Goal: Task Accomplishment & Management: Manage account settings

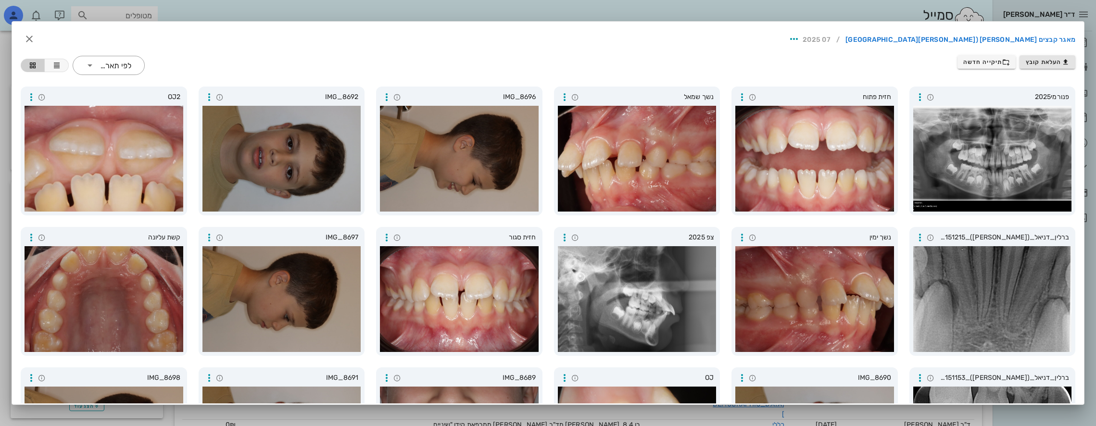
scroll to position [45, 0]
click at [35, 40] on icon "button" at bounding box center [30, 39] width 12 height 12
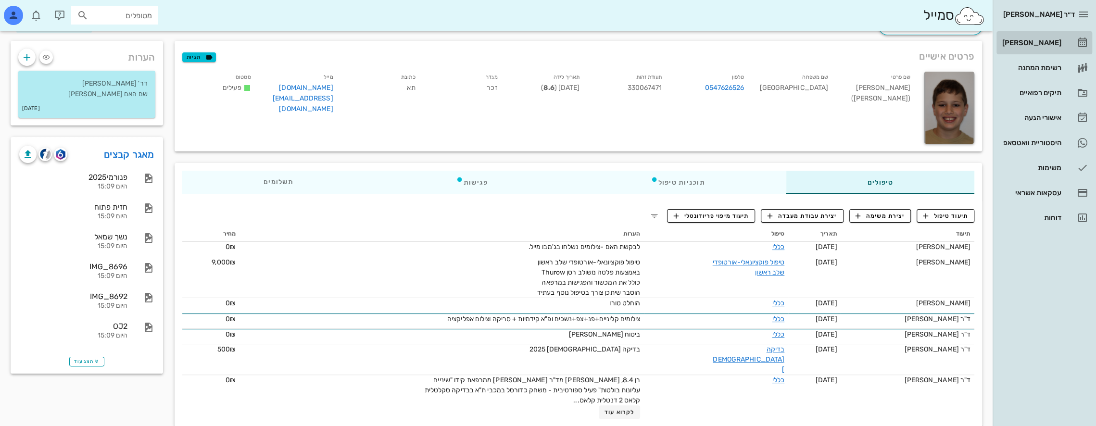
click at [1051, 39] on div "[PERSON_NAME]" at bounding box center [1030, 43] width 61 height 8
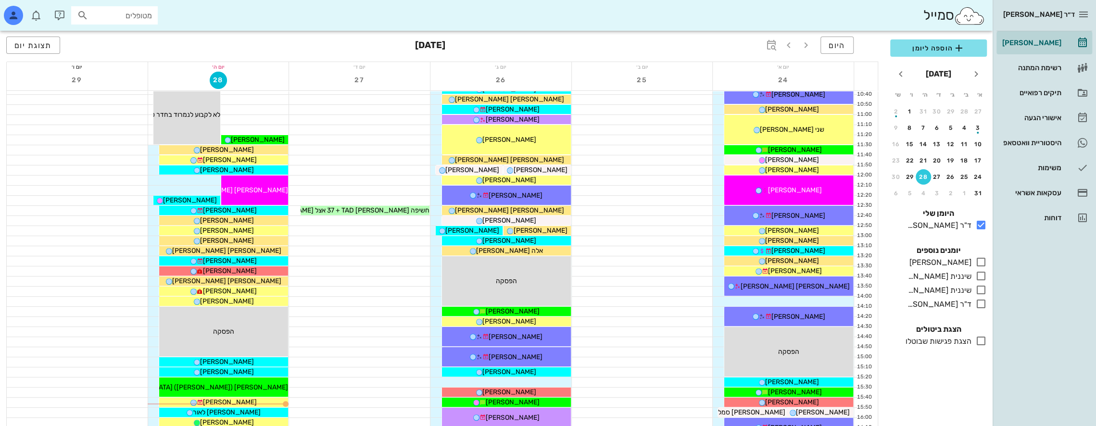
scroll to position [289, 0]
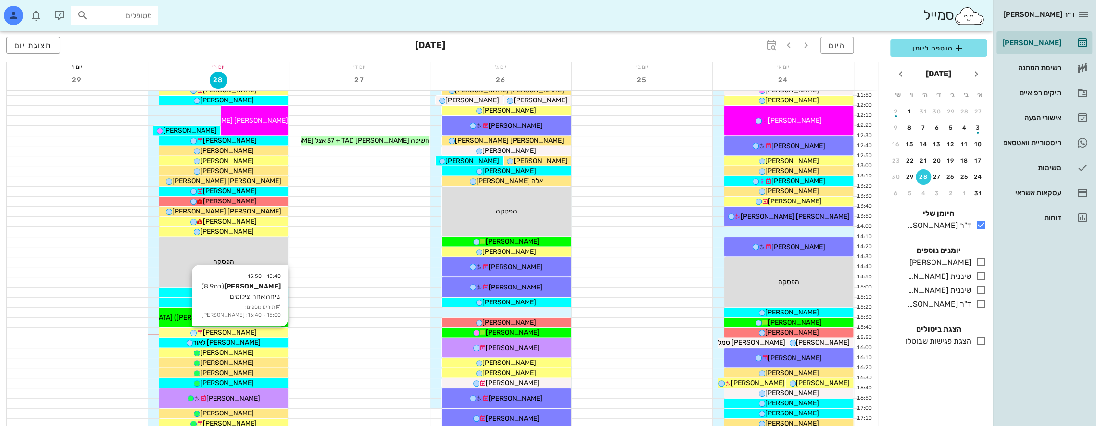
click at [233, 329] on span "[PERSON_NAME]" at bounding box center [230, 333] width 54 height 8
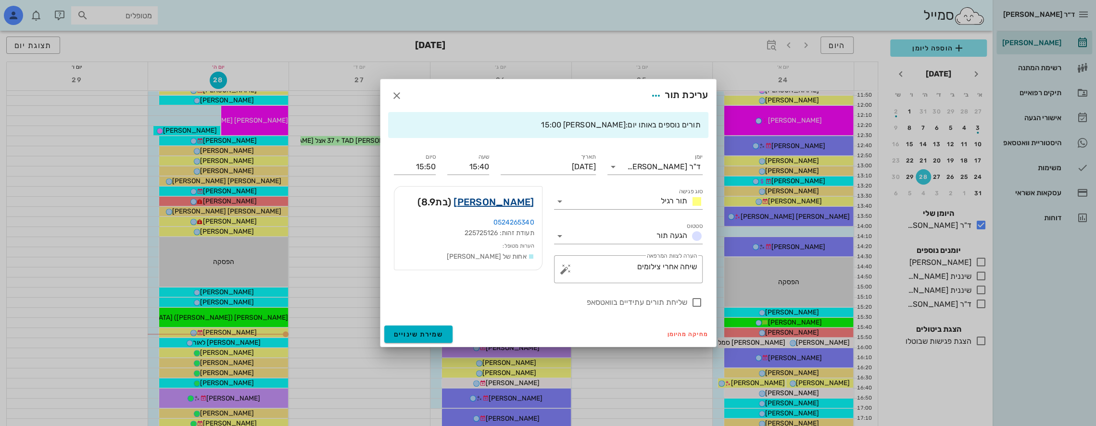
click at [516, 200] on link "[PERSON_NAME]" at bounding box center [494, 201] width 80 height 15
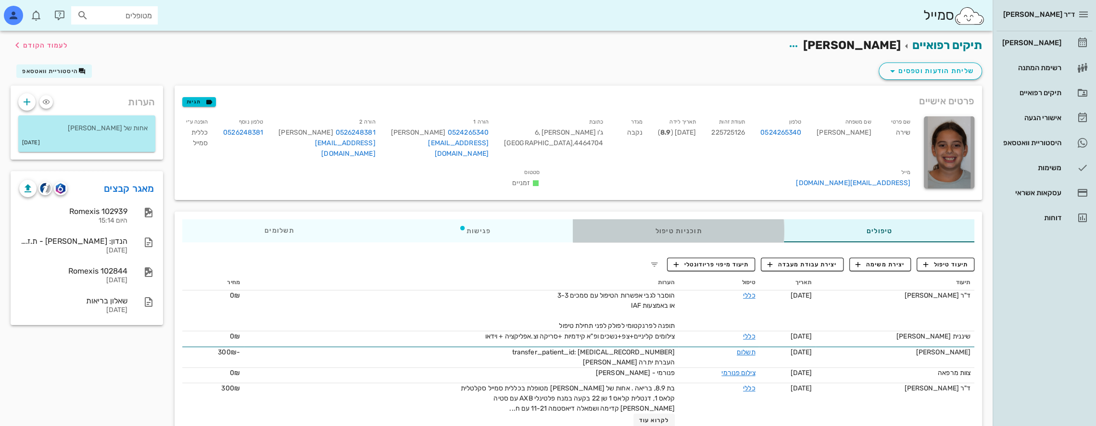
click at [719, 230] on div "תוכניות טיפול" at bounding box center [678, 230] width 211 height 23
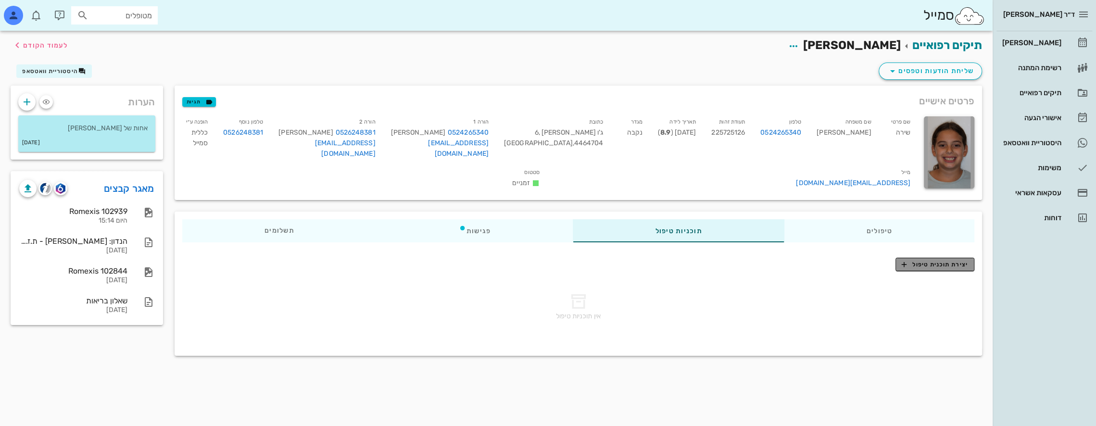
click at [937, 260] on span "יצירת תוכנית טיפול" at bounding box center [935, 264] width 66 height 9
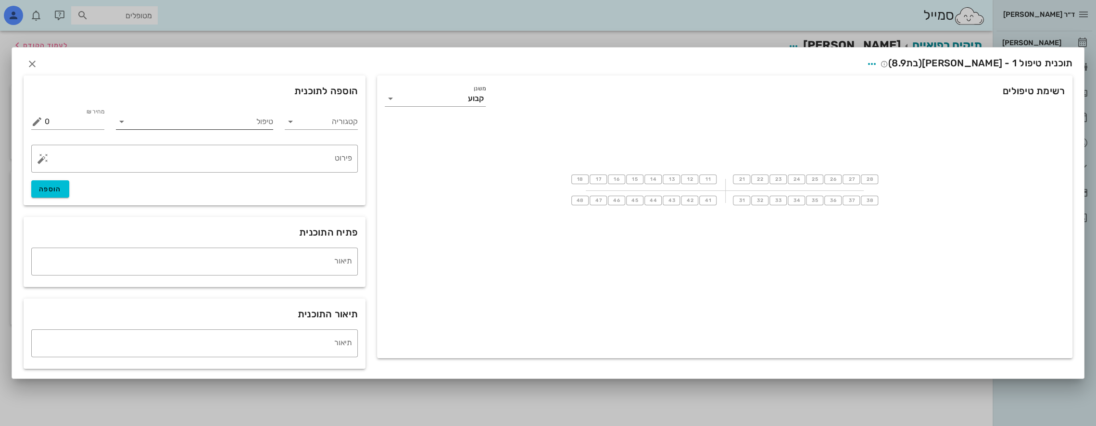
click at [210, 124] on input "טיפול" at bounding box center [201, 121] width 144 height 15
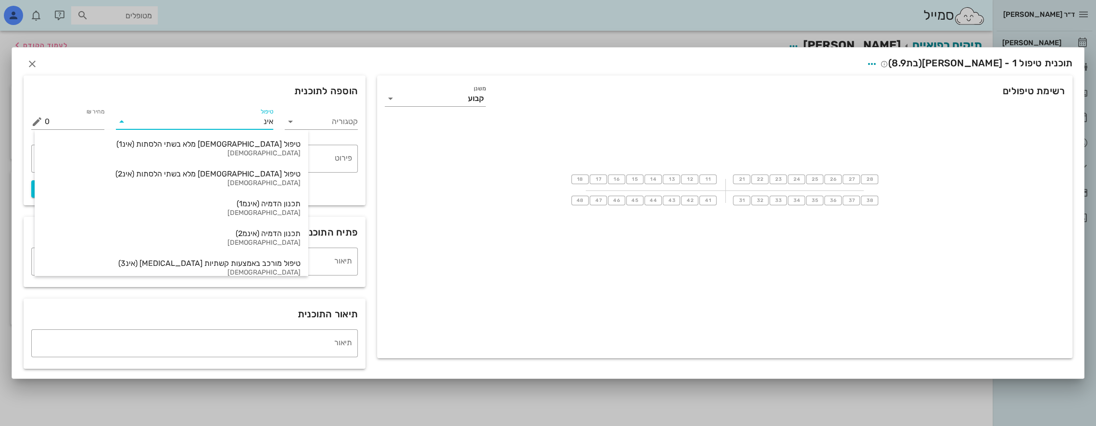
type input "אינפ"
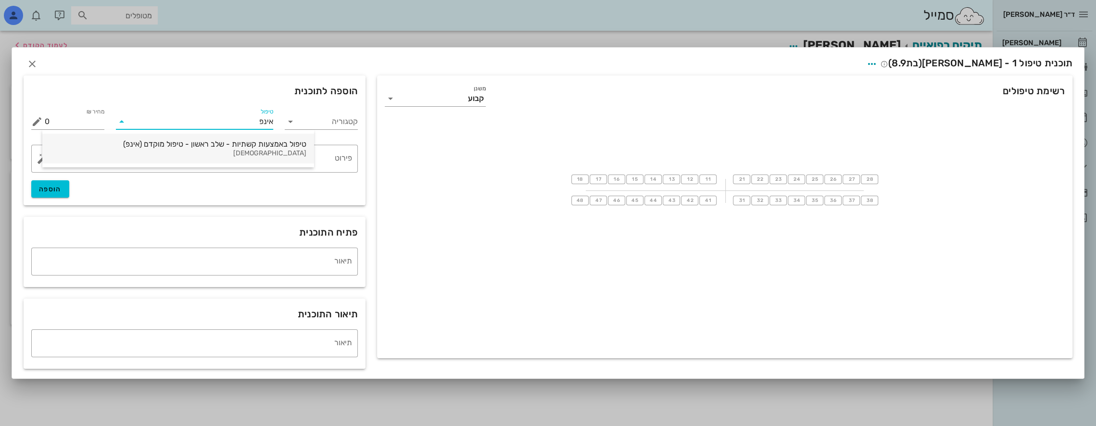
click at [211, 141] on div "טיפול באמצעות קשתיות - שלב ראשון - טיפול מוקדם (אינפ)" at bounding box center [178, 143] width 256 height 9
type input "18000"
type textarea "[MEDICAL_DATA] first ההצעה כוללת את כל הצילומים והסריקות הדיגיטליות המבוצעות במ…"
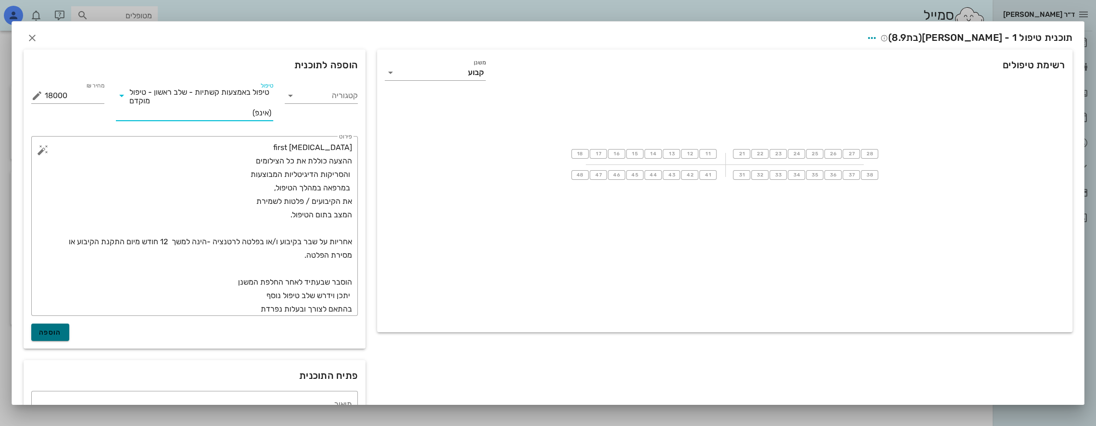
click at [62, 334] on span "הוספה" at bounding box center [50, 333] width 23 height 8
type input "0"
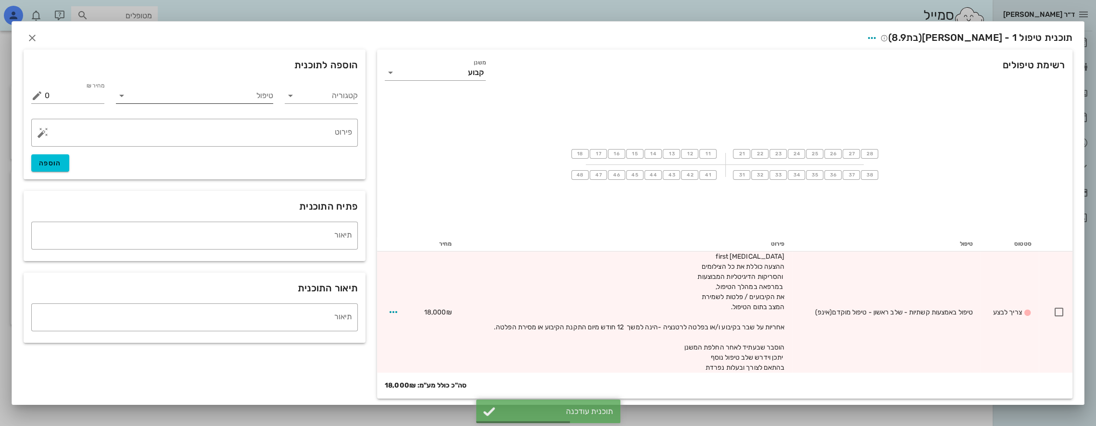
click at [223, 98] on input "טיפול" at bounding box center [201, 95] width 144 height 15
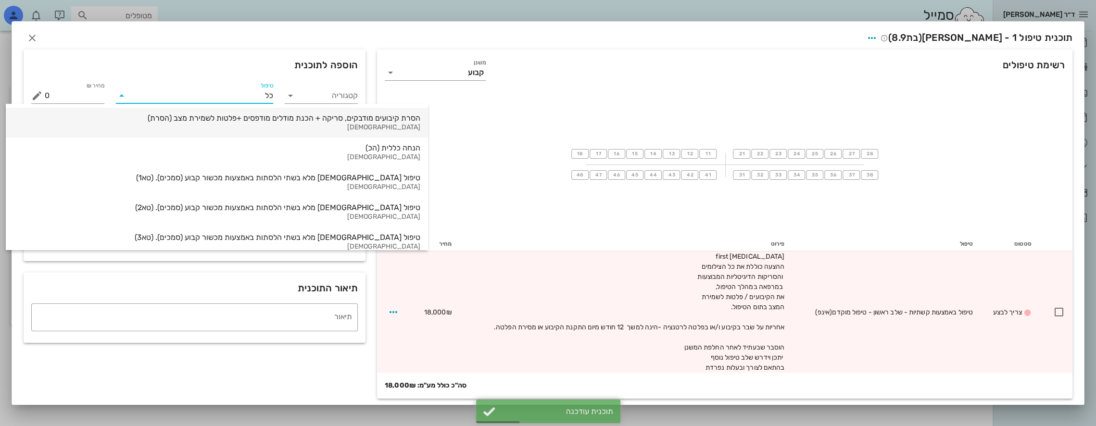
type input "כלל"
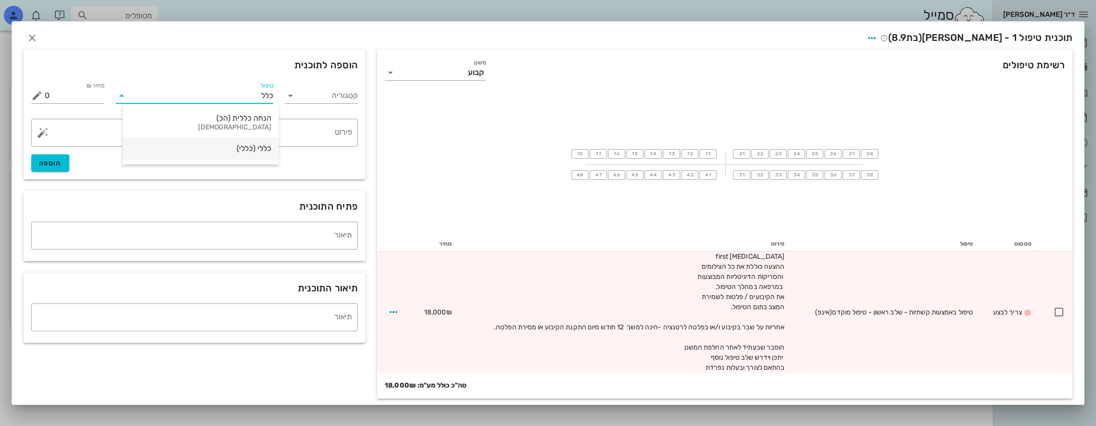
click at [261, 151] on div "כללי (כללי)" at bounding box center [200, 148] width 141 height 9
click at [297, 138] on textarea "פירוט" at bounding box center [198, 135] width 307 height 23
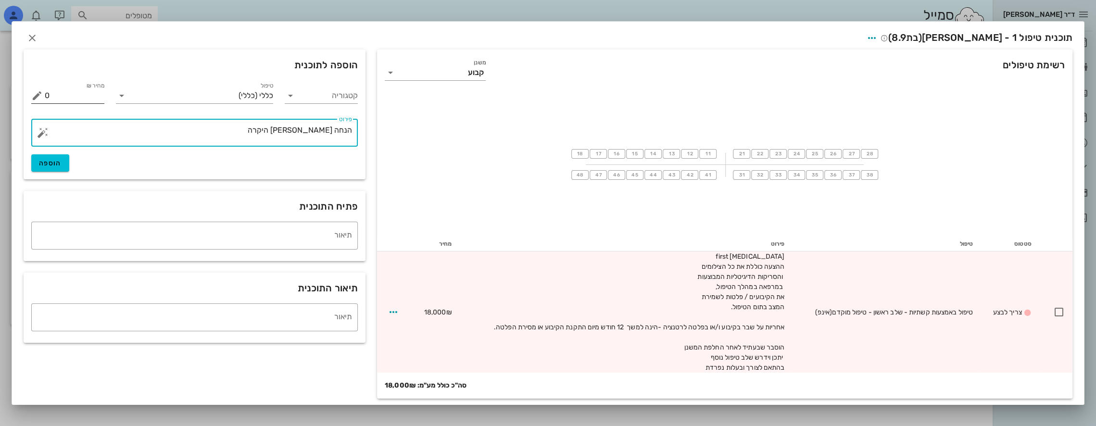
type textarea "הנחה [PERSON_NAME] היקרה"
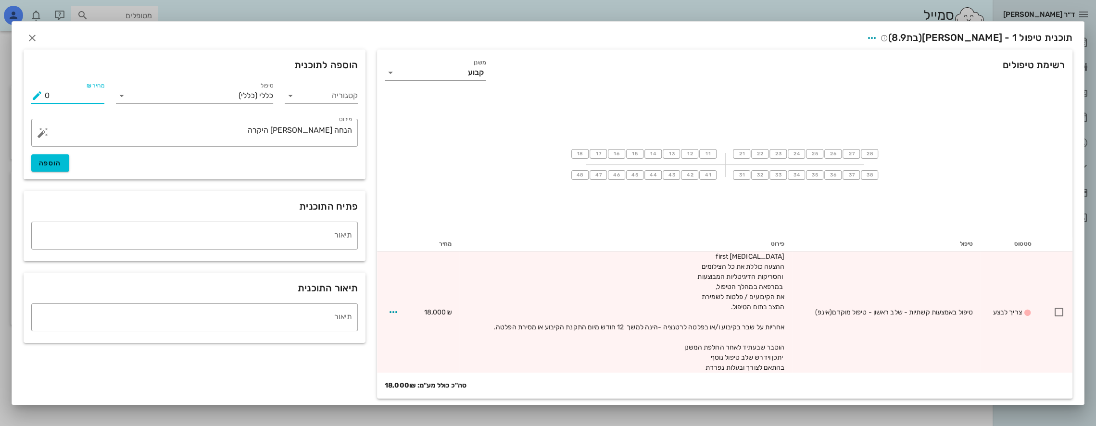
drag, startPoint x: 85, startPoint y: 95, endPoint x: 9, endPoint y: 104, distance: 76.5
click at [5, 103] on div "ד״ר [PERSON_NAME] [PERSON_NAME] רשימת המתנה תיקים רפואיים אישורי הגעה היסטוריית…" at bounding box center [548, 213] width 1096 height 426
click at [69, 157] on button "הוספה" at bounding box center [50, 162] width 38 height 17
type input "0"
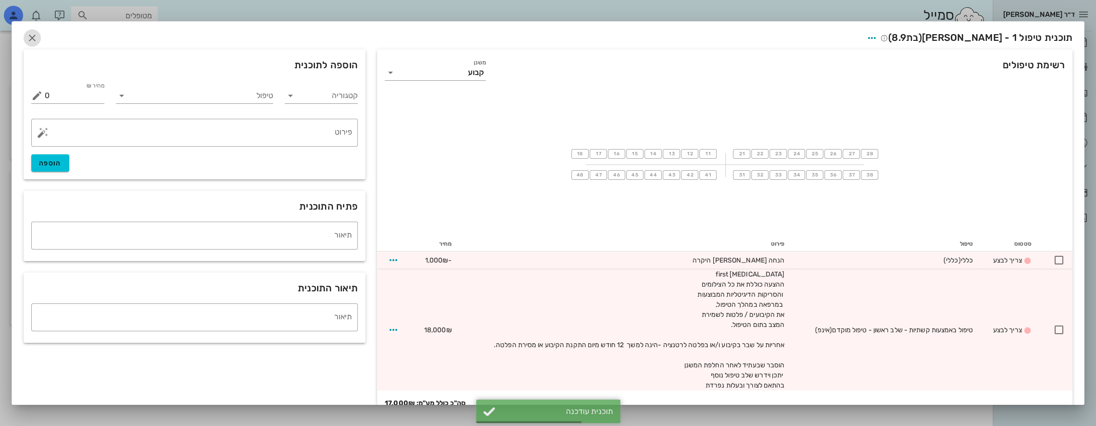
click at [38, 36] on icon "button" at bounding box center [32, 38] width 12 height 12
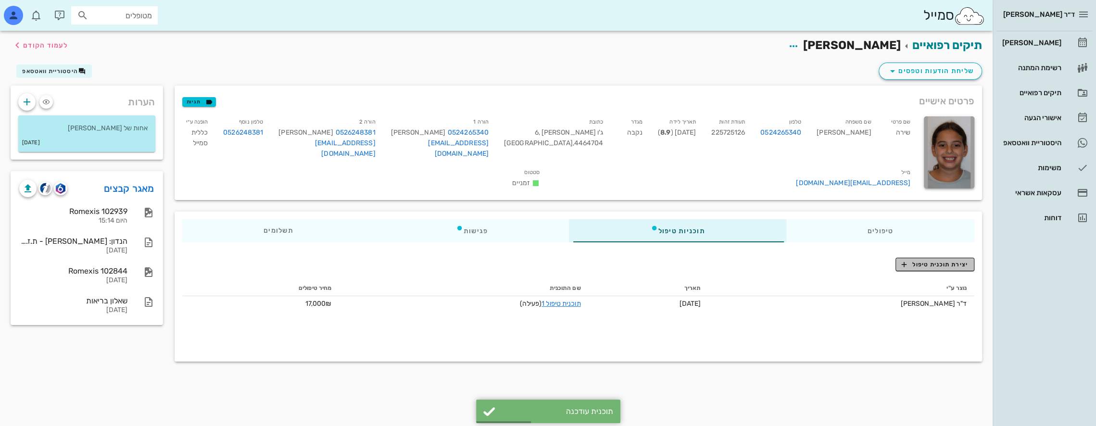
click at [948, 260] on span "יצירת תוכנית טיפול" at bounding box center [935, 264] width 66 height 9
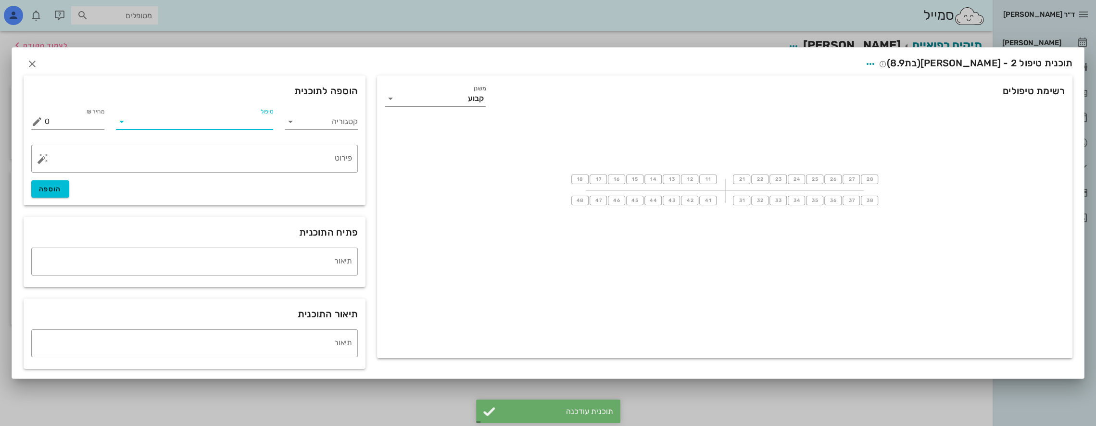
click at [227, 127] on input "טיפול" at bounding box center [201, 121] width 144 height 15
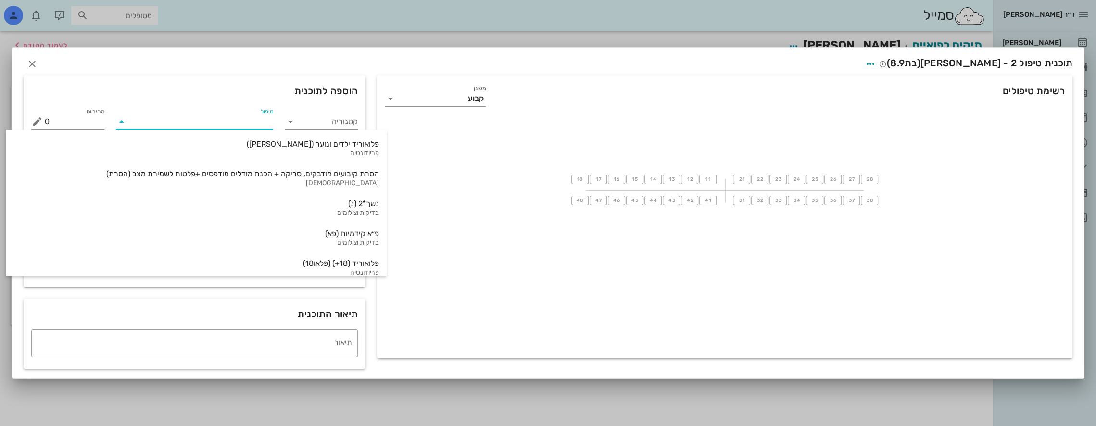
type input "ט"
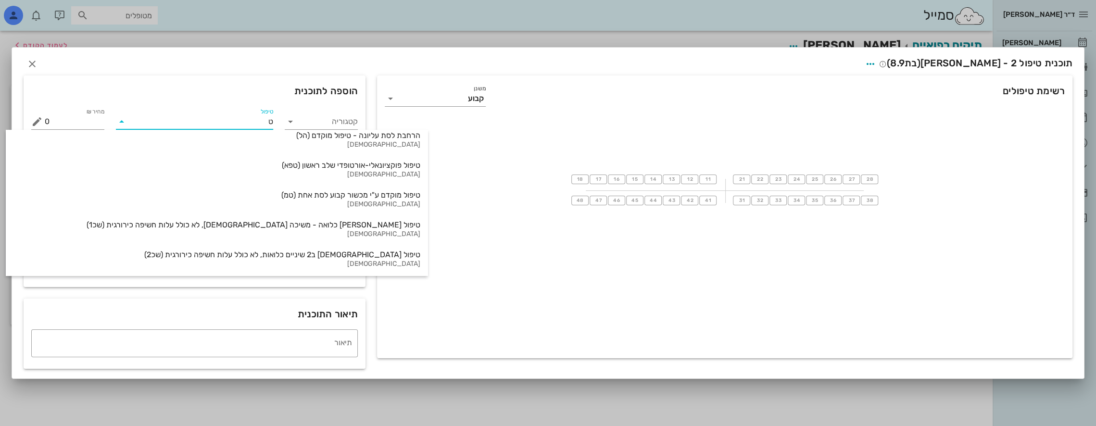
scroll to position [289, 0]
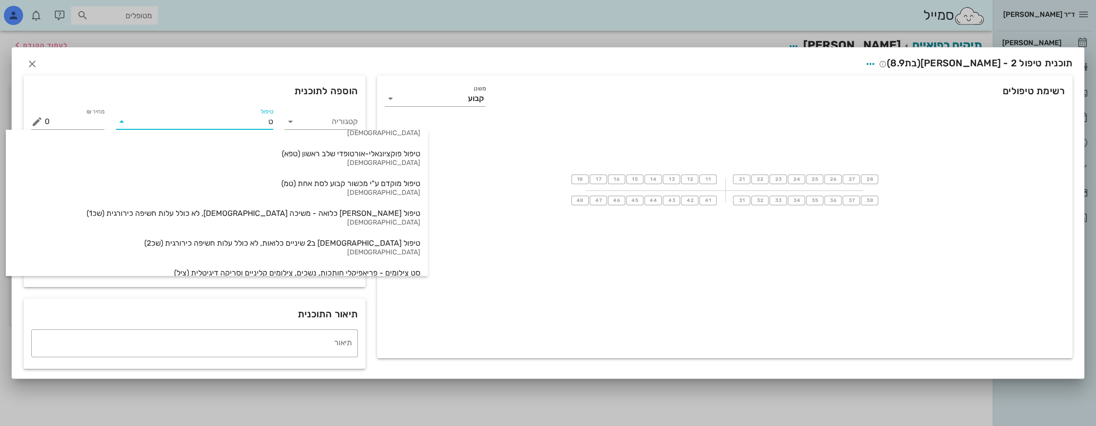
click at [213, 182] on div "טיפול מוקדם ע"י מכשור קבוע לסת אחת (טמ)" at bounding box center [216, 183] width 407 height 9
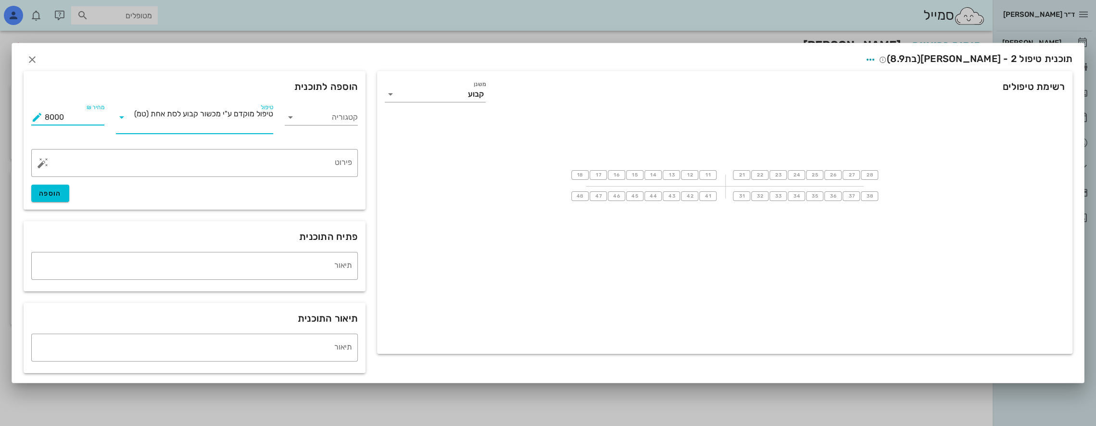
drag, startPoint x: 48, startPoint y: 116, endPoint x: 42, endPoint y: 116, distance: 5.8
click at [42, 116] on div "מחיר ₪ 8000" at bounding box center [67, 117] width 73 height 15
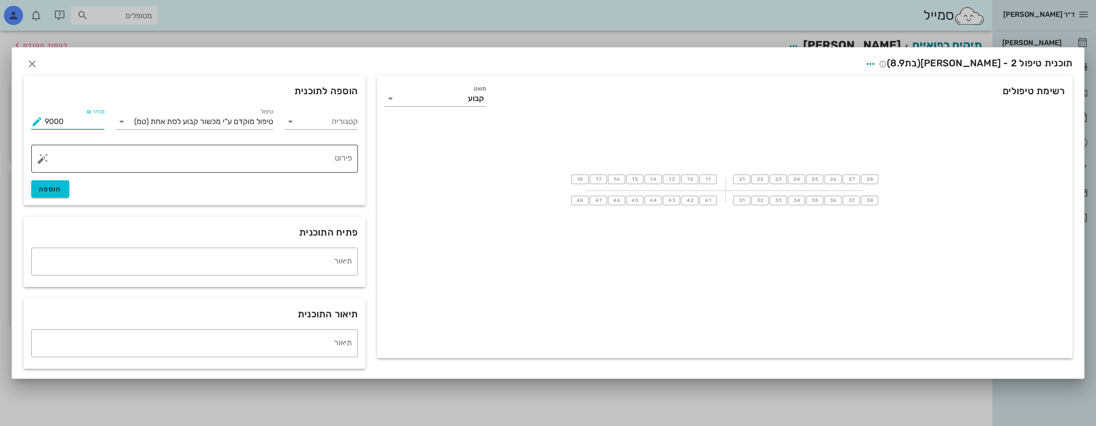
type input "9000"
click at [276, 157] on textarea "פירוט" at bounding box center [198, 161] width 307 height 23
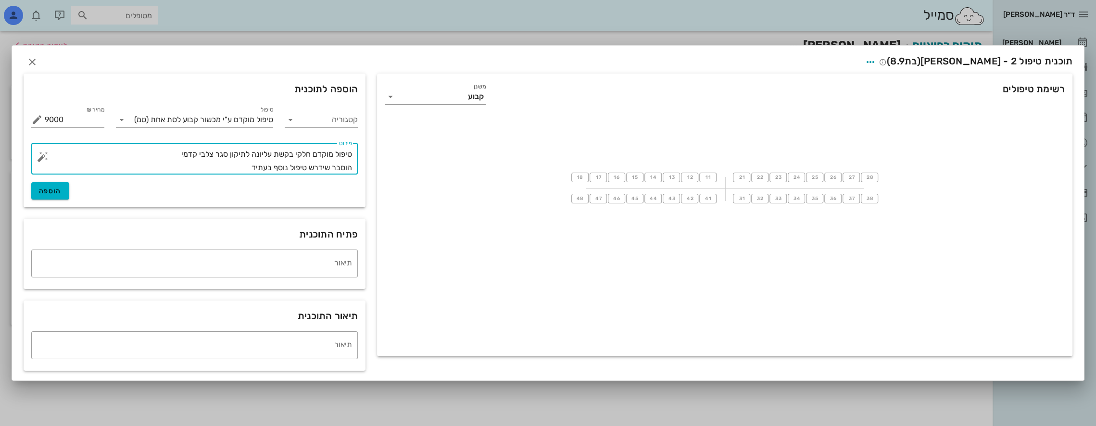
type textarea "טיפול מוקדם חלקי בקשת עליונה לתיקון סגר צלבי קדמי הוסבר שידרש טיפול נוסף בעתיד"
click at [42, 190] on span "הוספה" at bounding box center [50, 191] width 23 height 8
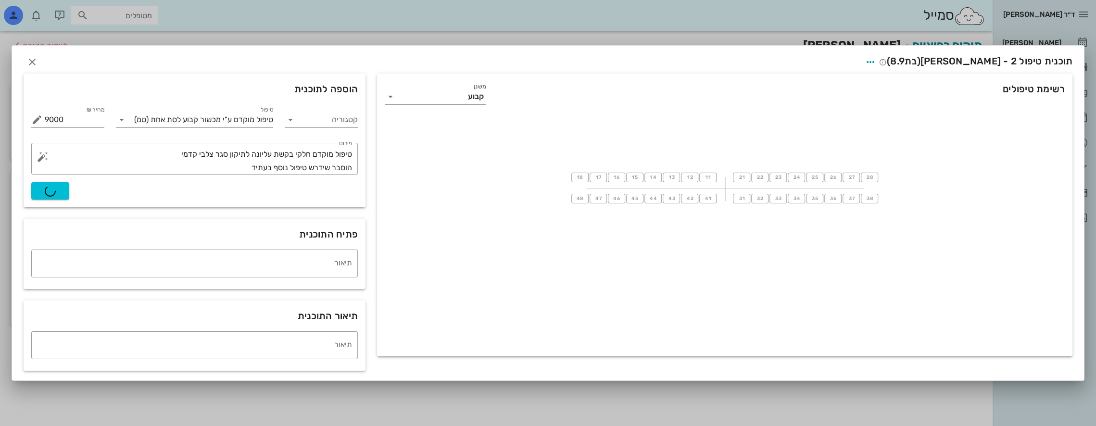
type input "0"
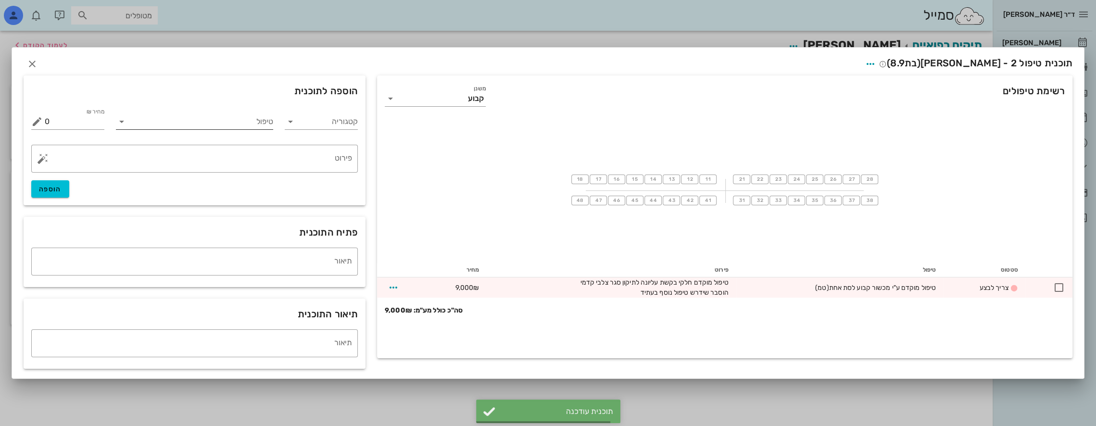
click at [215, 126] on input "טיפול" at bounding box center [201, 121] width 144 height 15
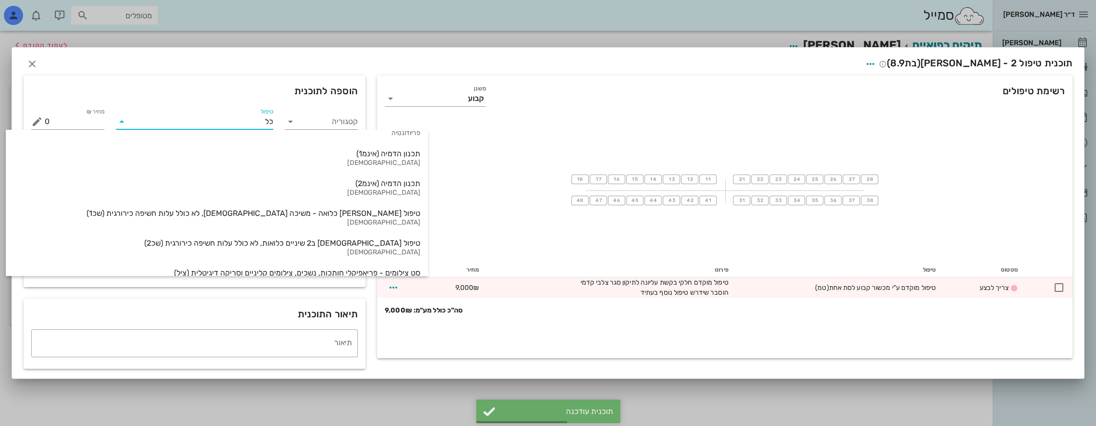
scroll to position [0, 0]
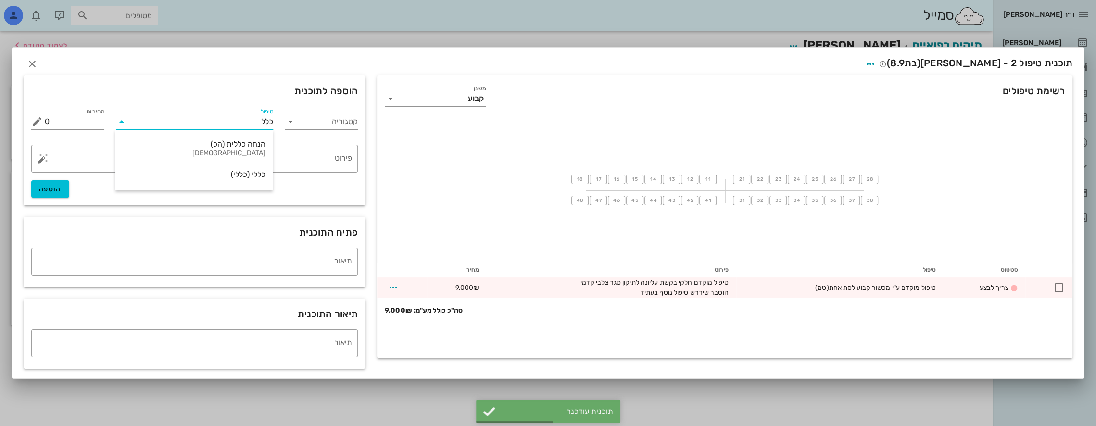
type input "כללי"
click at [239, 170] on div "כללי (כללי)" at bounding box center [194, 174] width 142 height 9
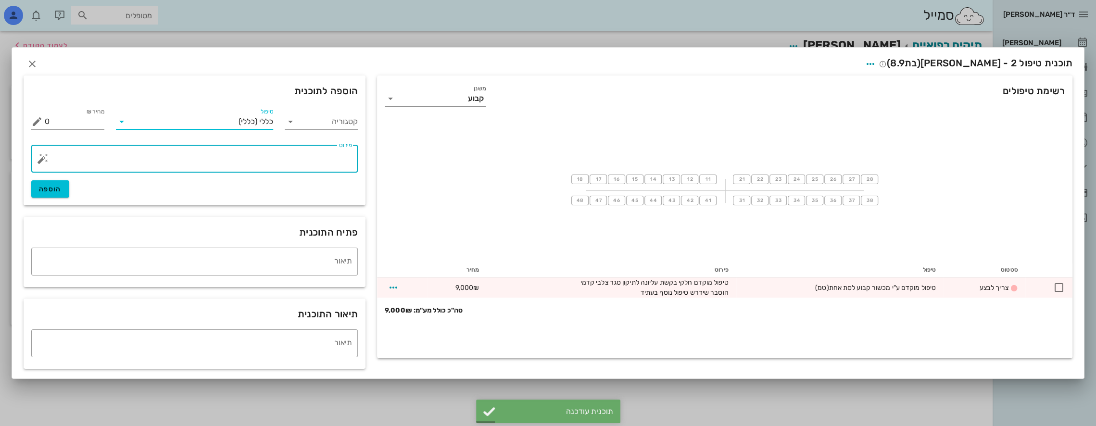
click at [263, 160] on textarea "פירוט" at bounding box center [198, 161] width 307 height 23
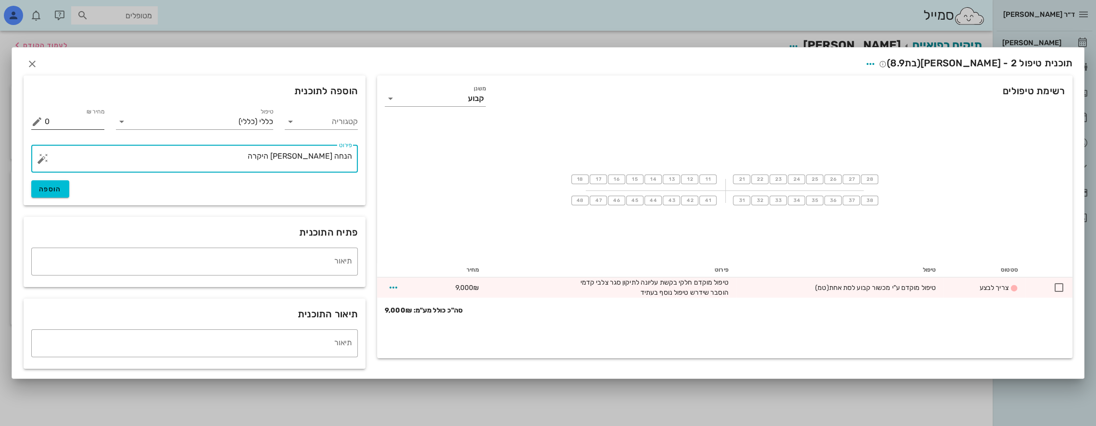
type textarea "הנחה [PERSON_NAME] היקרה"
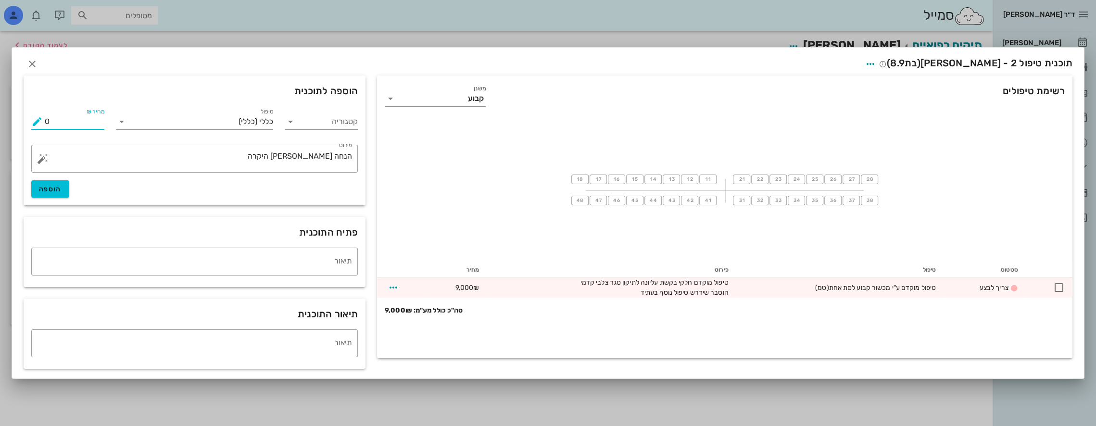
click at [100, 121] on input "0" at bounding box center [75, 121] width 60 height 15
click at [50, 190] on span "הוספה" at bounding box center [50, 189] width 23 height 8
type input "0"
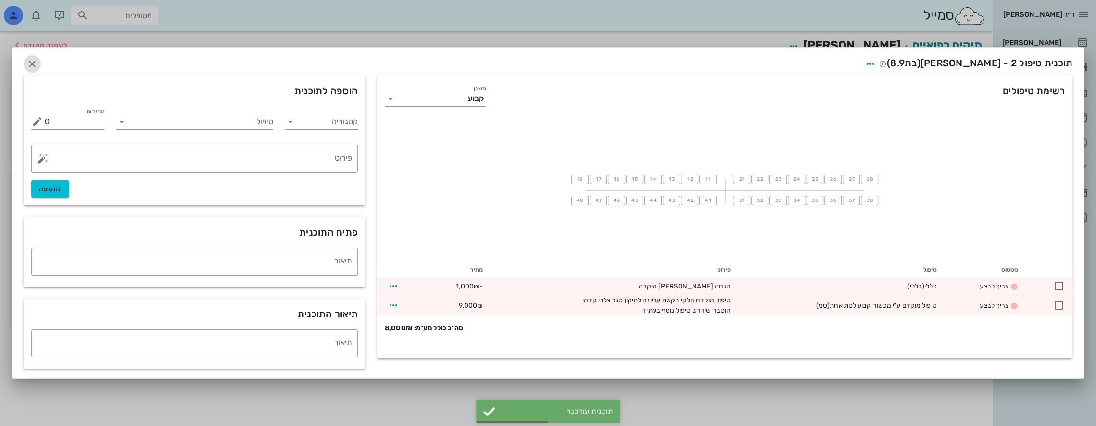
click at [32, 61] on icon "button" at bounding box center [32, 64] width 12 height 12
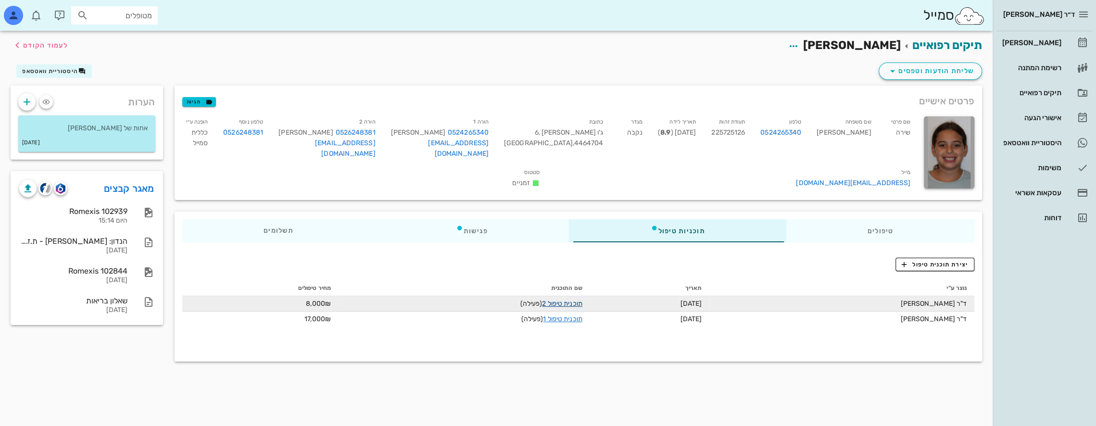
click at [570, 300] on link "תוכנית טיפול 2" at bounding box center [562, 304] width 40 height 8
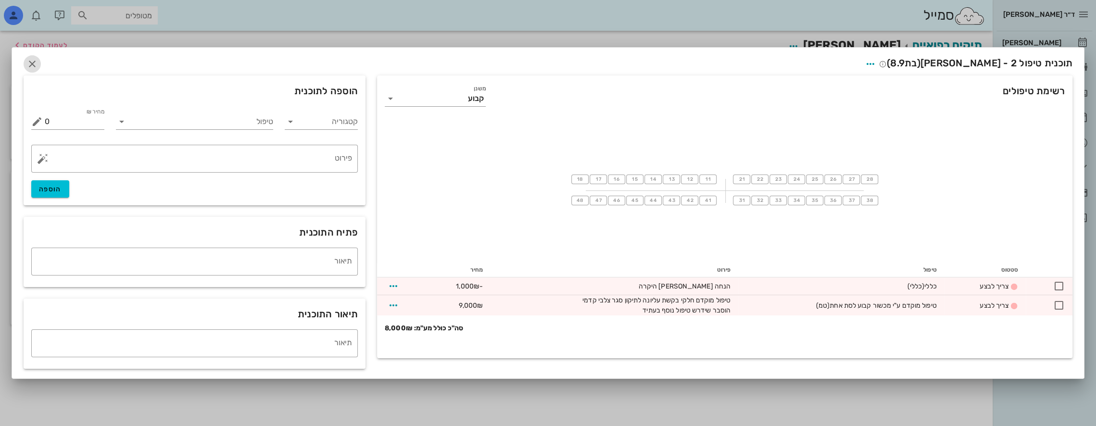
click at [28, 58] on button "button" at bounding box center [32, 63] width 17 height 17
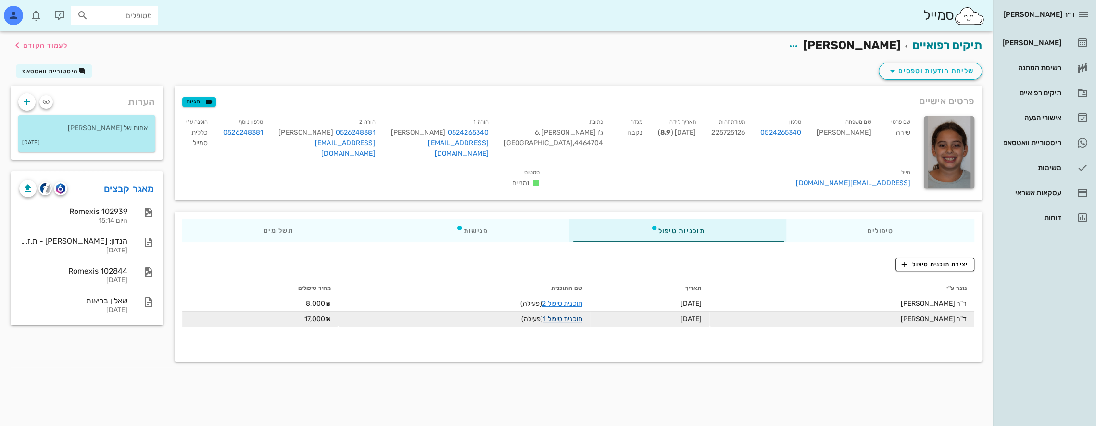
click at [570, 315] on link "תוכנית טיפול 1" at bounding box center [562, 319] width 39 height 8
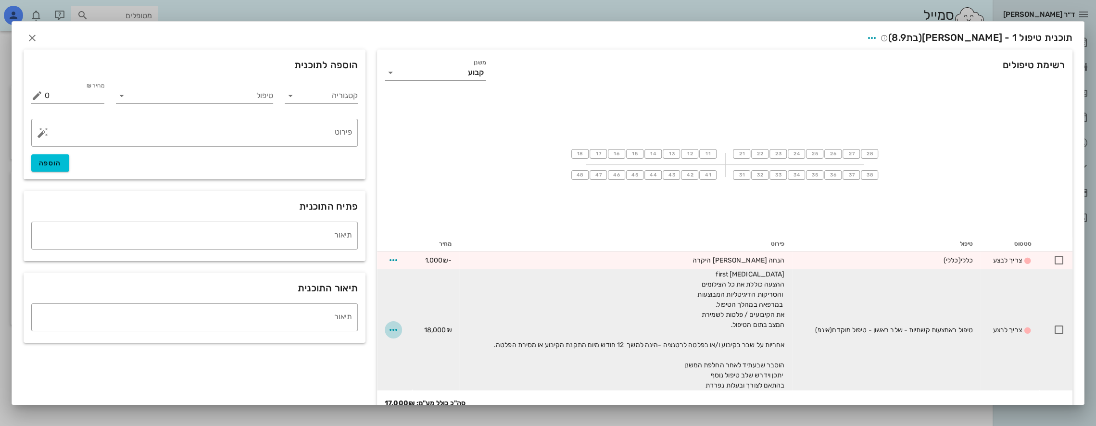
click at [399, 330] on icon "button" at bounding box center [394, 330] width 12 height 12
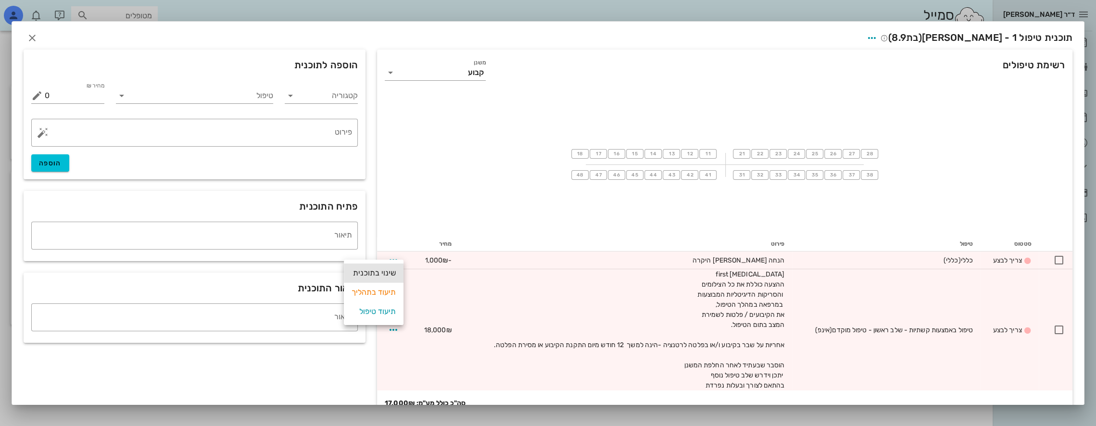
click at [375, 275] on div "שינוי בתוכנית" at bounding box center [374, 273] width 44 height 19
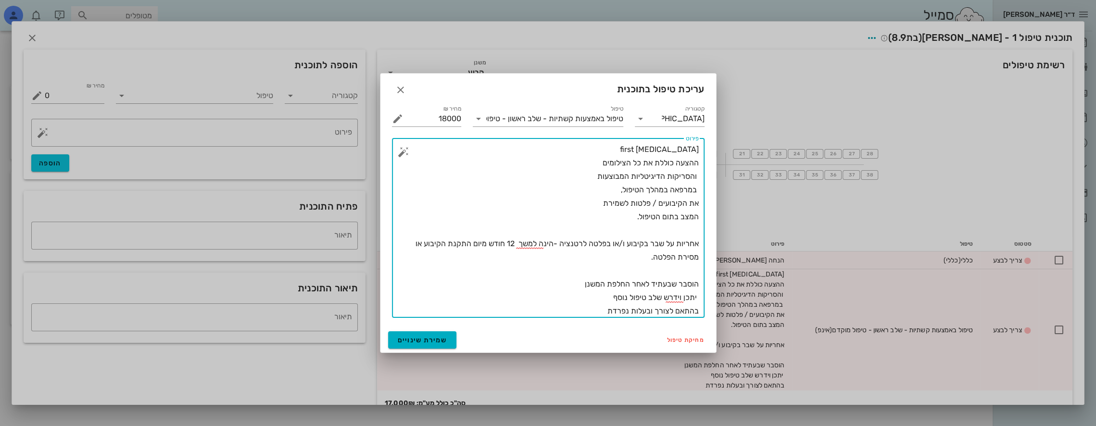
click at [620, 155] on textarea "[MEDICAL_DATA] first ההצעה כוללת את כל הצילומים והסריקות הדיגיטליות המבוצעות במ…" at bounding box center [551, 230] width 293 height 175
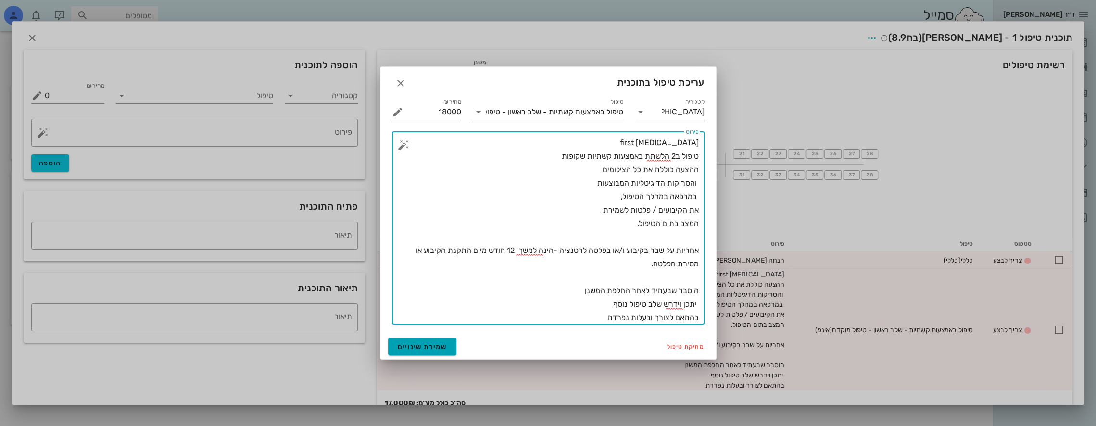
type textarea "[MEDICAL_DATA] first טיפול ב2 הלשתת באמצעות קשתיות שקופות ההצעה כוללת את כל הצי…"
click at [437, 344] on span "שמירת שינויים" at bounding box center [423, 347] width 50 height 8
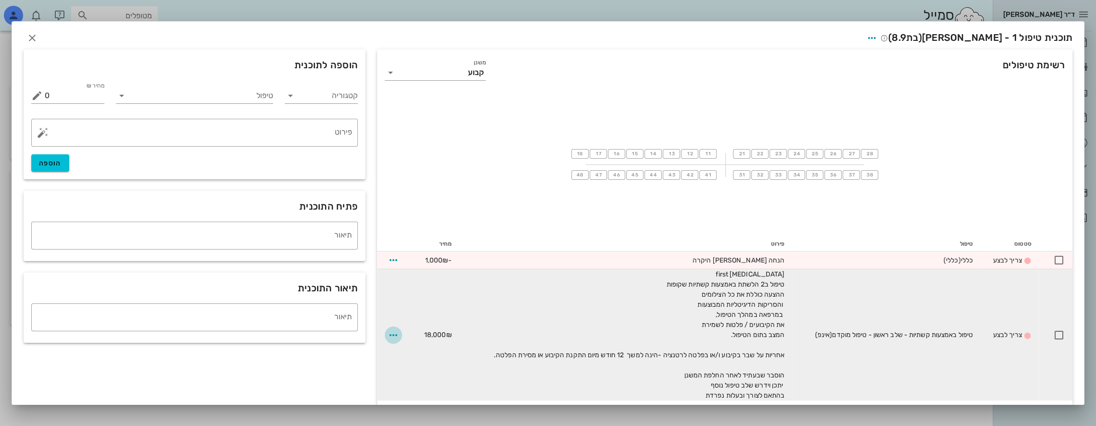
click at [392, 333] on span "button" at bounding box center [393, 335] width 17 height 12
click at [384, 275] on div "שינוי בתוכנית" at bounding box center [374, 277] width 44 height 19
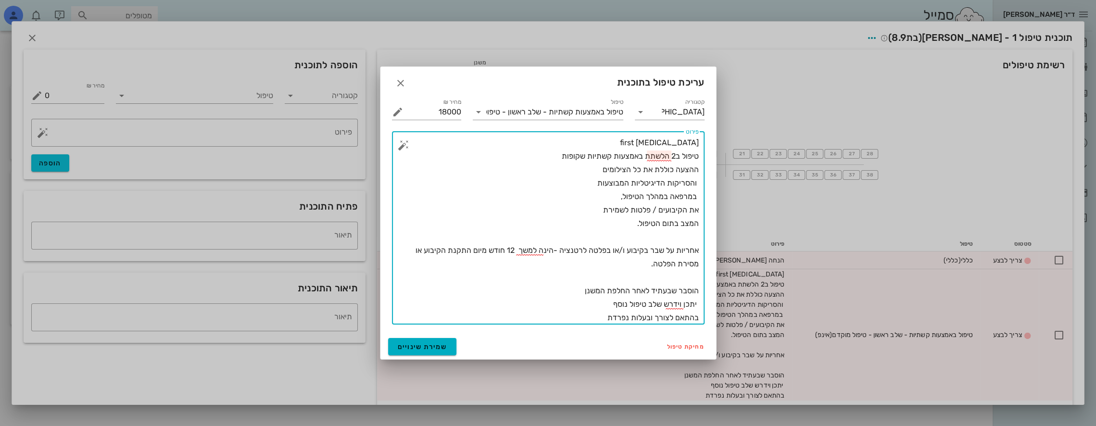
click at [656, 154] on textarea "[MEDICAL_DATA] first טיפול ב2 הלשתת באמצעות קשתיות שקופות ההצעה כוללת את כל הצי…" at bounding box center [551, 230] width 293 height 189
click at [489, 145] on textarea "[MEDICAL_DATA] first טיפול ב2 הלסתות באמצעות קשתיות שקופות ההצעה כוללת את כל הצ…" at bounding box center [551, 230] width 293 height 189
drag, startPoint x: 557, startPoint y: 156, endPoint x: 699, endPoint y: 160, distance: 142.4
click at [699, 160] on div "​ פירוט [MEDICAL_DATA] first טיפול ב2 הלסתות באמצעות קשתיות שקופות ההצעה כוללת …" at bounding box center [548, 227] width 313 height 193
click at [682, 153] on textarea "[MEDICAL_DATA] first טיפול ב2 הלסתות באמצעות קשתיות שקופות ההצעה כוללת את כל הצ…" at bounding box center [551, 230] width 293 height 189
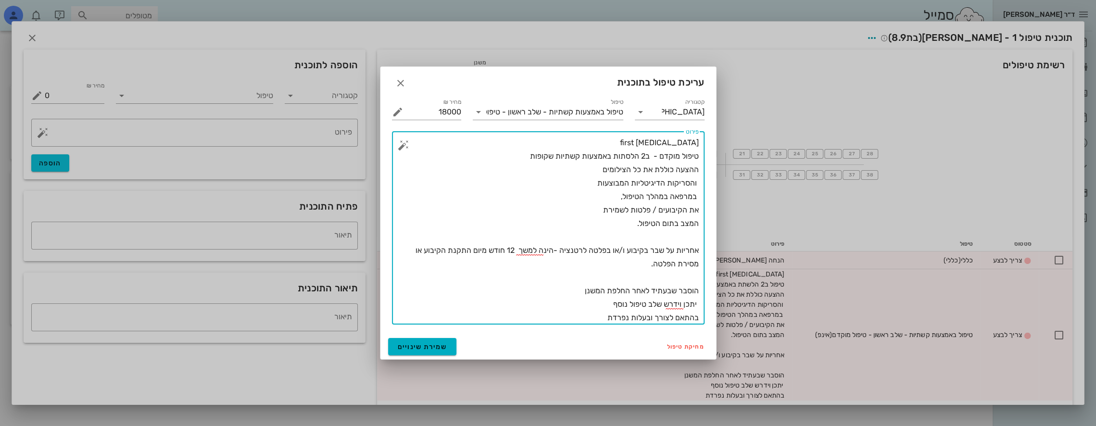
drag, startPoint x: 528, startPoint y: 158, endPoint x: 708, endPoint y: 161, distance: 180.4
click at [708, 161] on div "​ פירוט [MEDICAL_DATA] first טיפול מוקדם - ב2 הלסתות באמצעות קשתיות שקופות ההצע…" at bounding box center [548, 228] width 324 height 205
type textarea "[MEDICAL_DATA] first טיפול מוקדם - ב2 הלסתות באמצעות קשתיות שקופות ההצעה כוללת …"
click at [430, 343] on span "שמירת שינויים" at bounding box center [423, 347] width 50 height 8
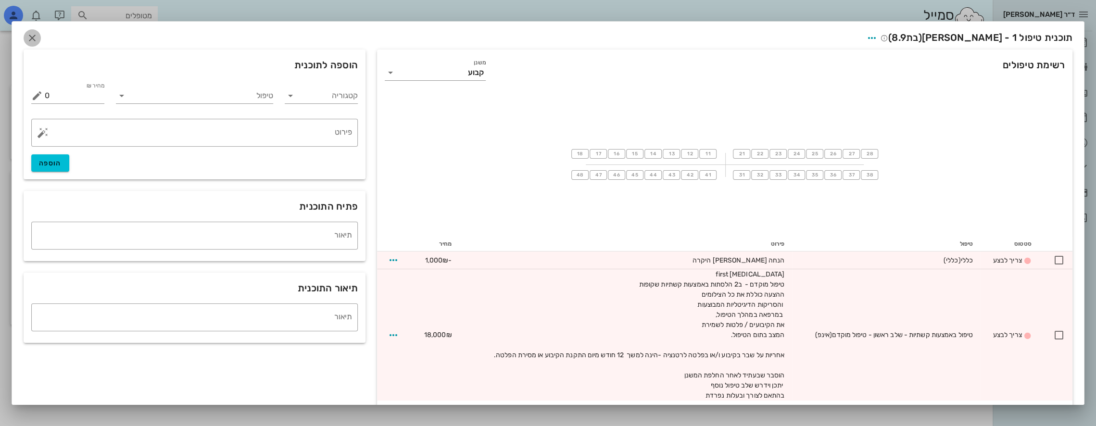
click at [38, 38] on icon "button" at bounding box center [32, 38] width 12 height 12
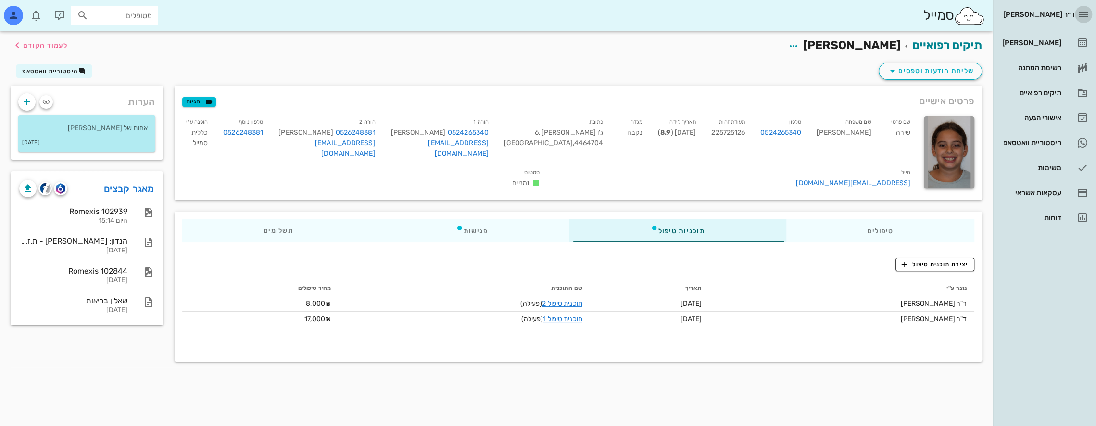
click at [1084, 16] on icon "button" at bounding box center [1084, 15] width 12 height 12
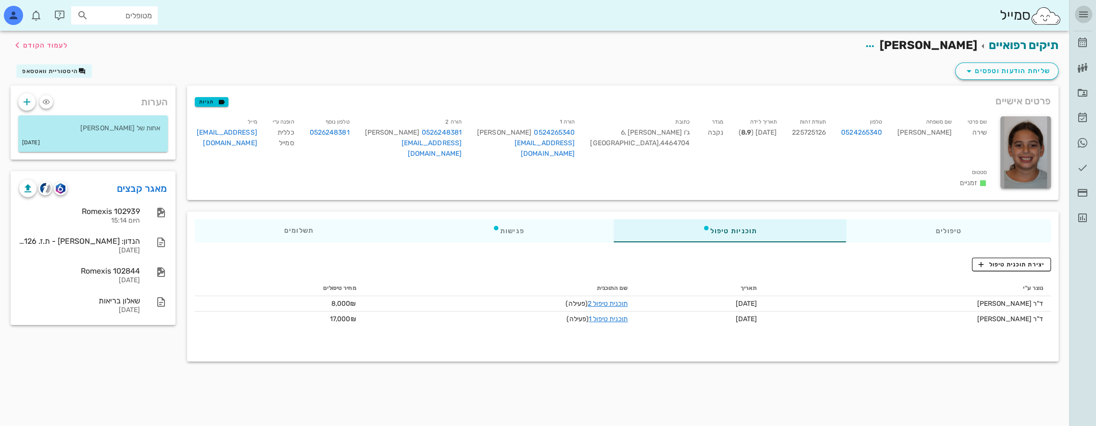
click at [1081, 12] on icon "button" at bounding box center [1084, 15] width 12 height 12
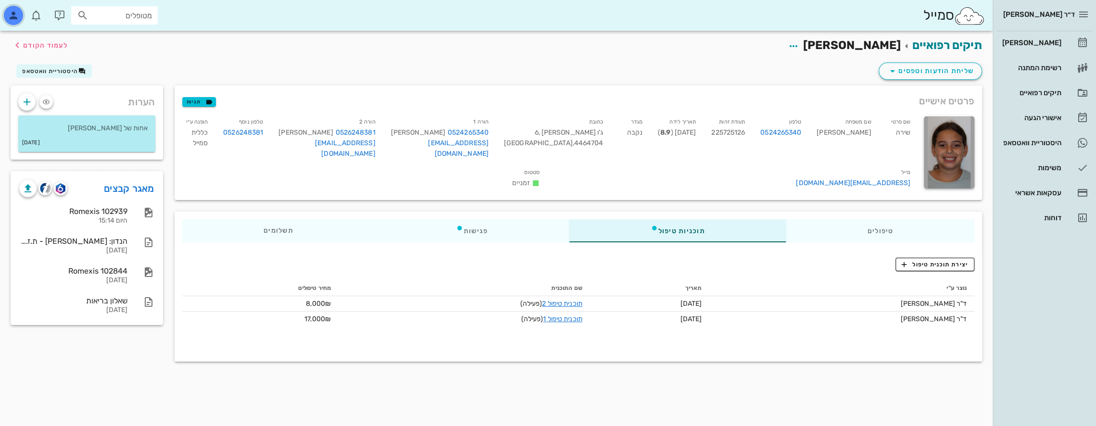
click at [4, 15] on div "button" at bounding box center [13, 15] width 19 height 19
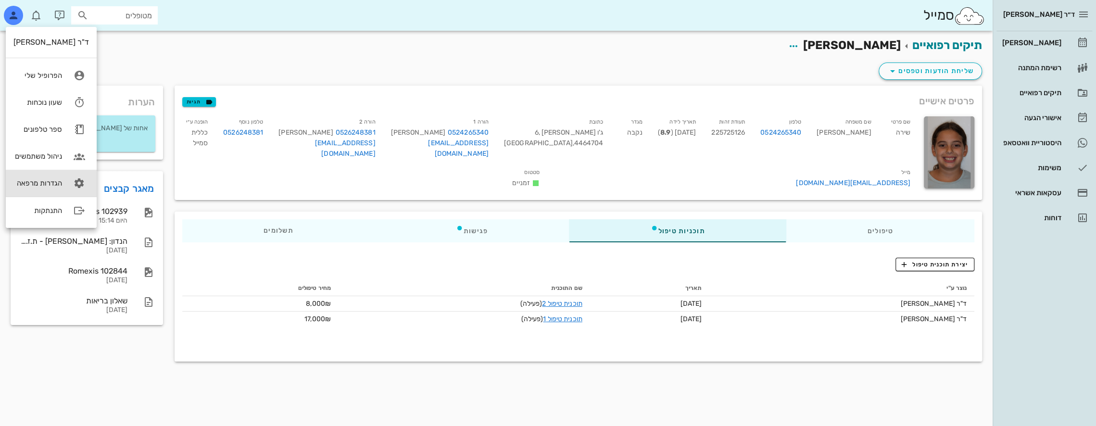
click at [44, 181] on div "הגדרות מרפאה" at bounding box center [37, 183] width 49 height 9
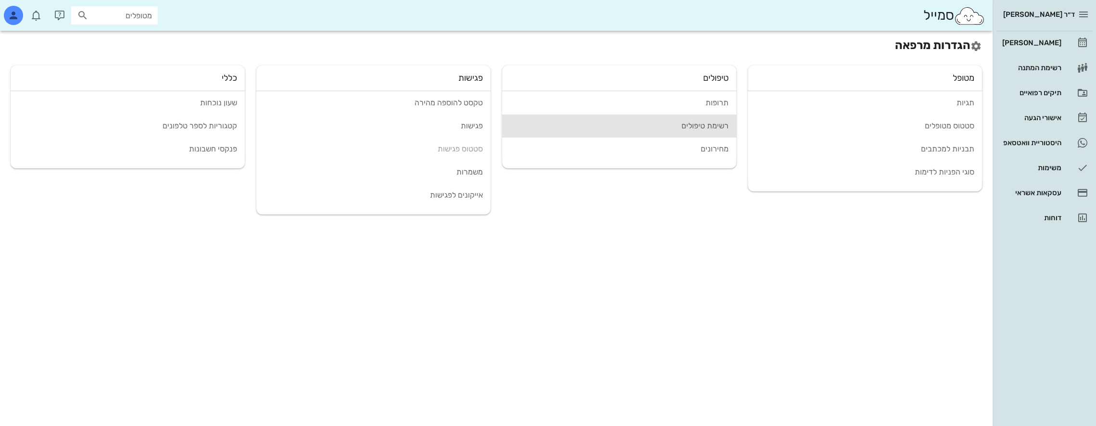
click at [703, 125] on div "רשימת טיפולים" at bounding box center [619, 125] width 219 height 9
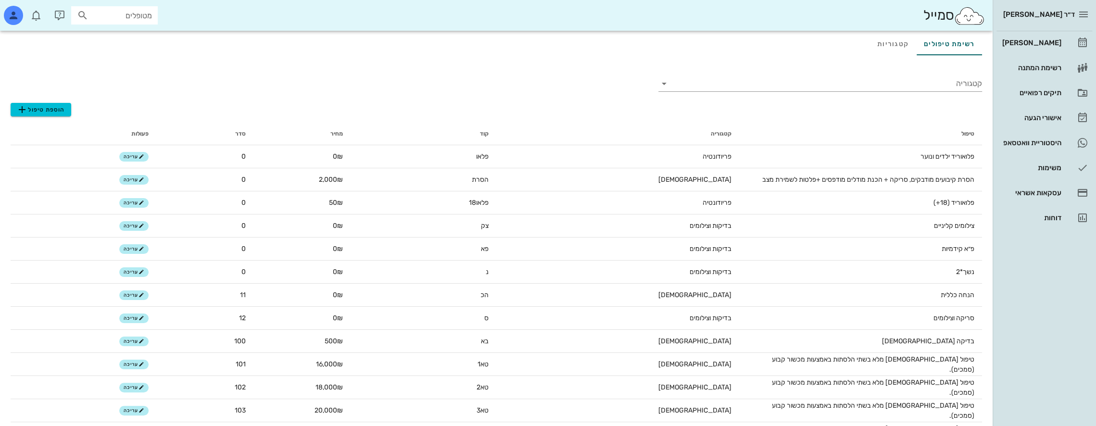
scroll to position [10, 0]
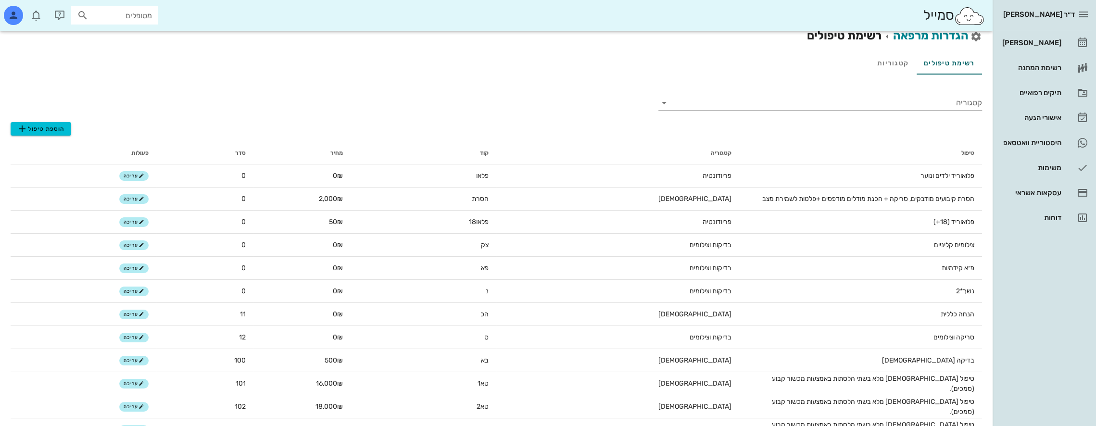
click at [671, 103] on div at bounding box center [664, 103] width 13 height 12
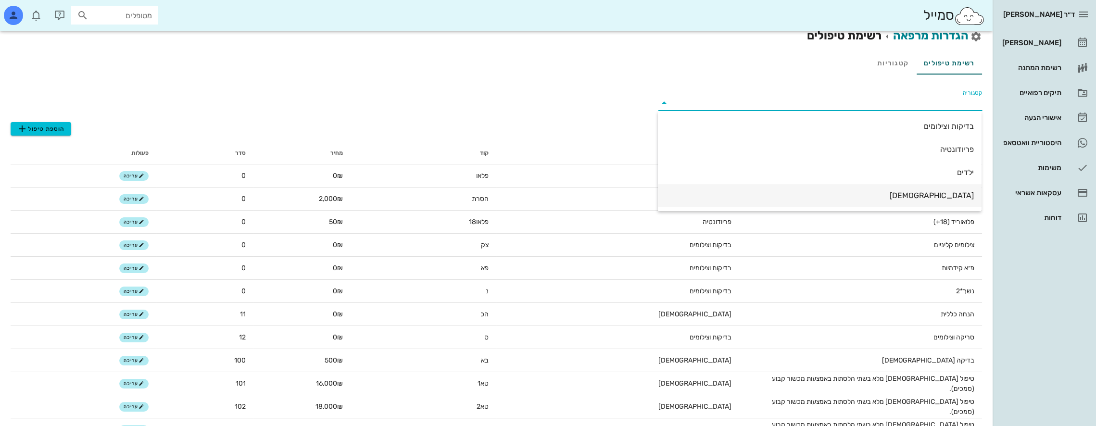
click at [897, 190] on div "[DEMOGRAPHIC_DATA]" at bounding box center [820, 195] width 308 height 21
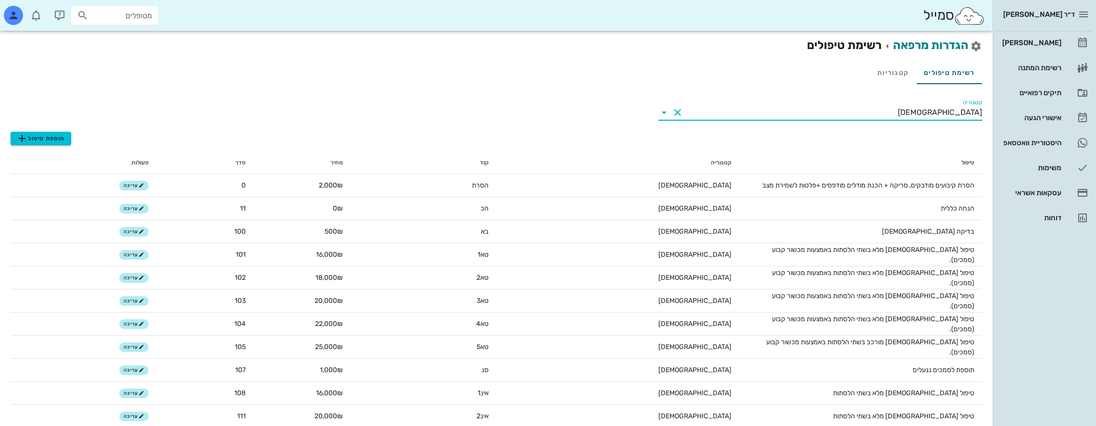
click at [662, 111] on icon at bounding box center [664, 113] width 12 height 12
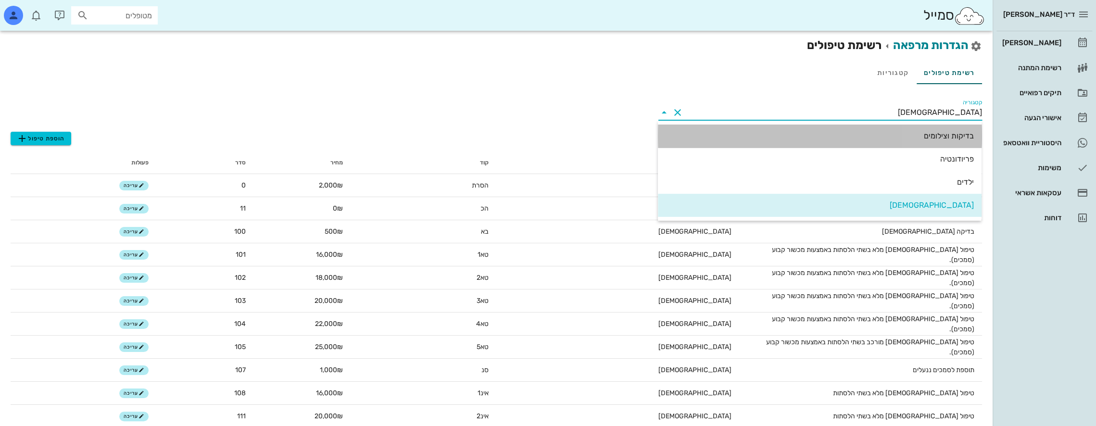
click at [940, 135] on div "בדיקות וצילומים" at bounding box center [820, 135] width 308 height 9
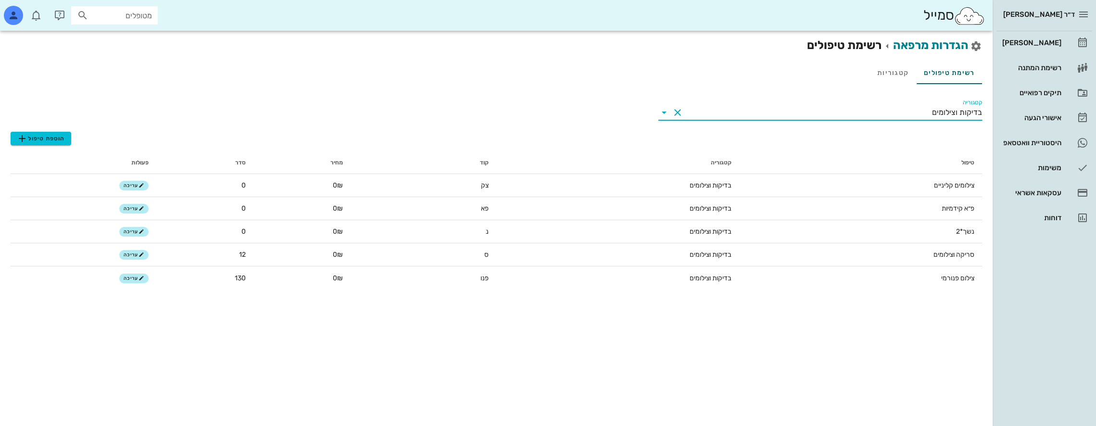
click at [663, 114] on icon at bounding box center [664, 113] width 12 height 12
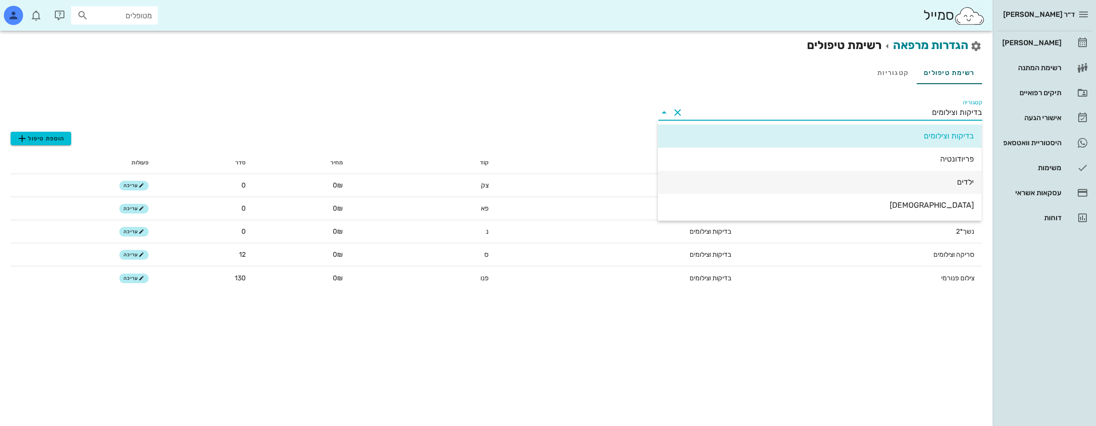
click at [951, 182] on div "ילדים" at bounding box center [820, 181] width 308 height 9
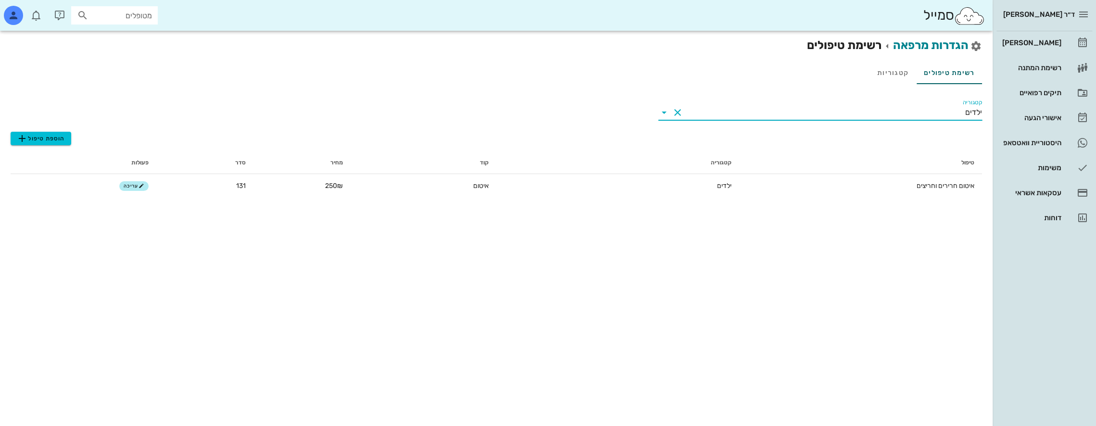
click at [666, 109] on icon at bounding box center [664, 113] width 12 height 12
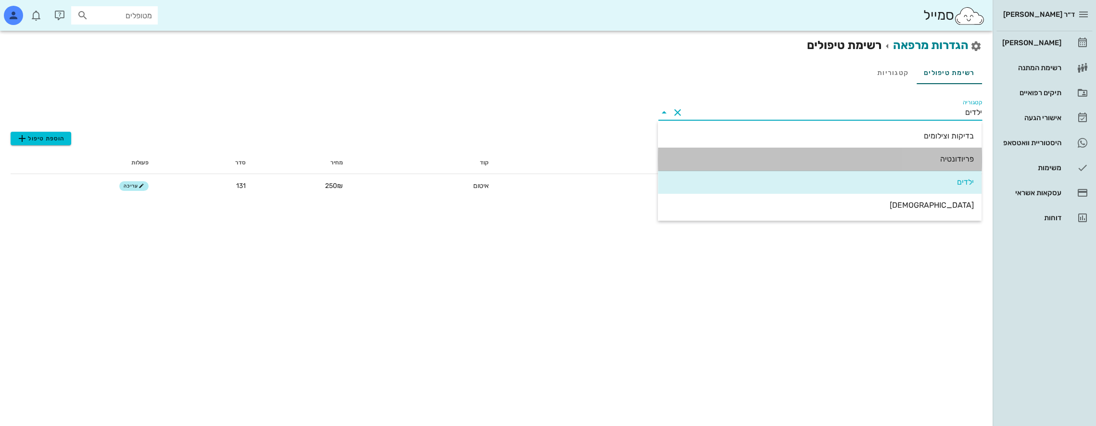
click at [888, 154] on div "פריודונטיה" at bounding box center [820, 159] width 308 height 21
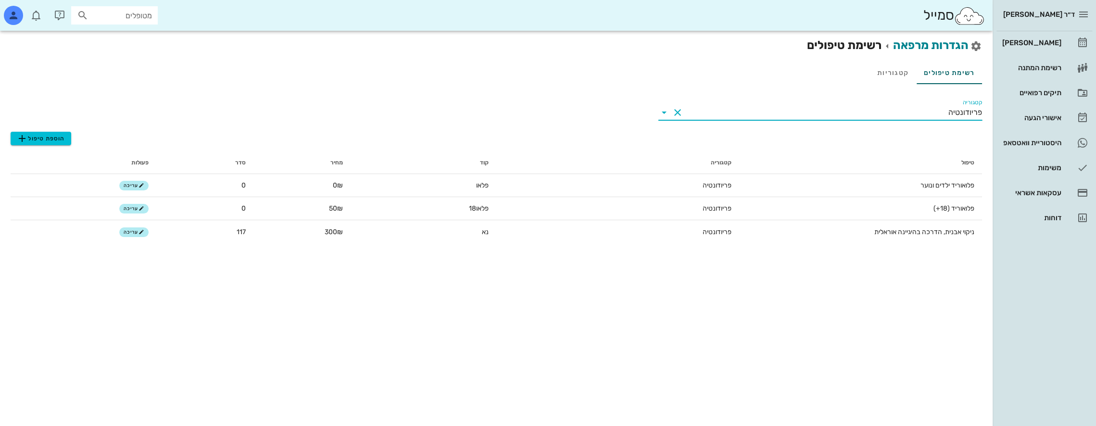
click at [662, 114] on icon at bounding box center [664, 113] width 12 height 12
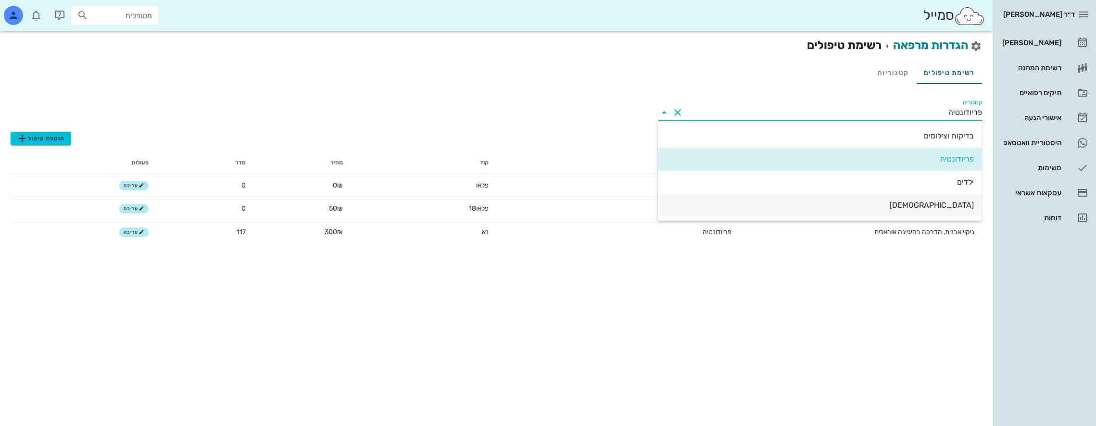
click at [953, 204] on div "[DEMOGRAPHIC_DATA]" at bounding box center [820, 205] width 308 height 9
type input "[DEMOGRAPHIC_DATA]"
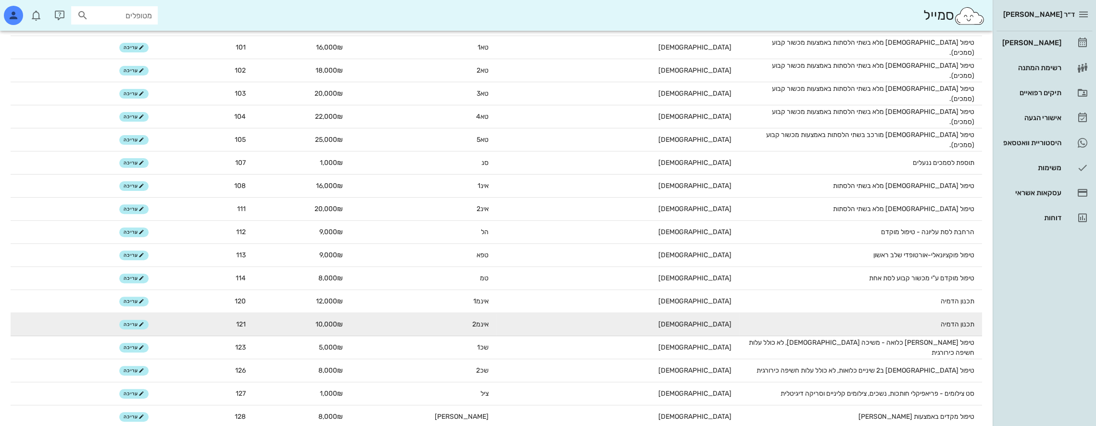
scroll to position [192, 0]
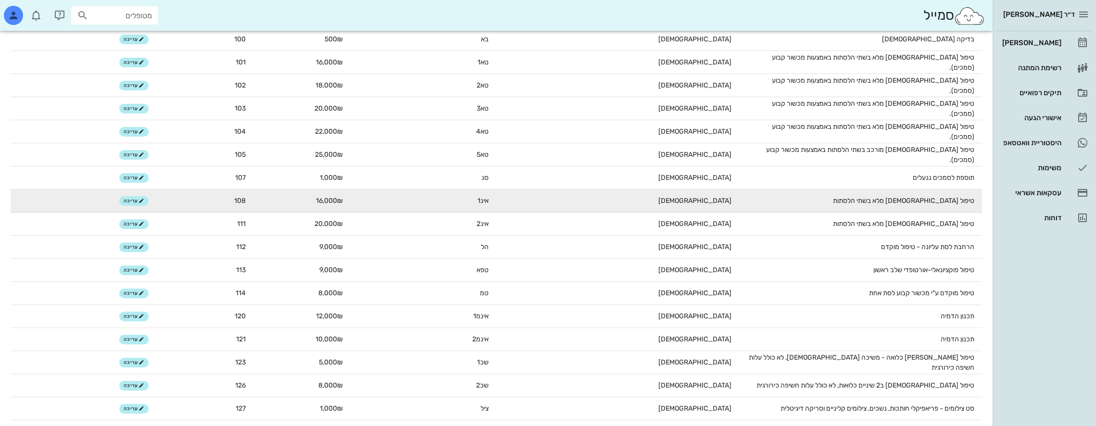
click at [902, 201] on td "טיפול [DEMOGRAPHIC_DATA] מלא בשתי הלסתות" at bounding box center [860, 201] width 243 height 23
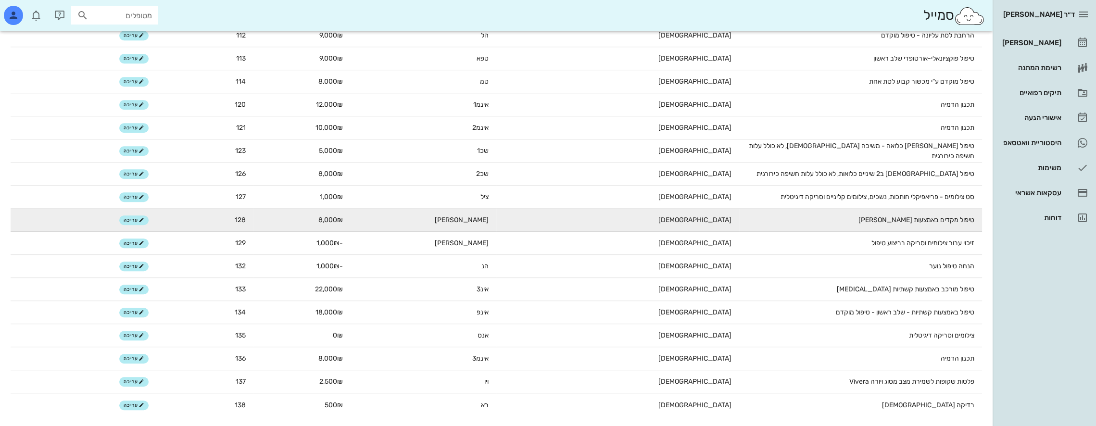
scroll to position [406, 0]
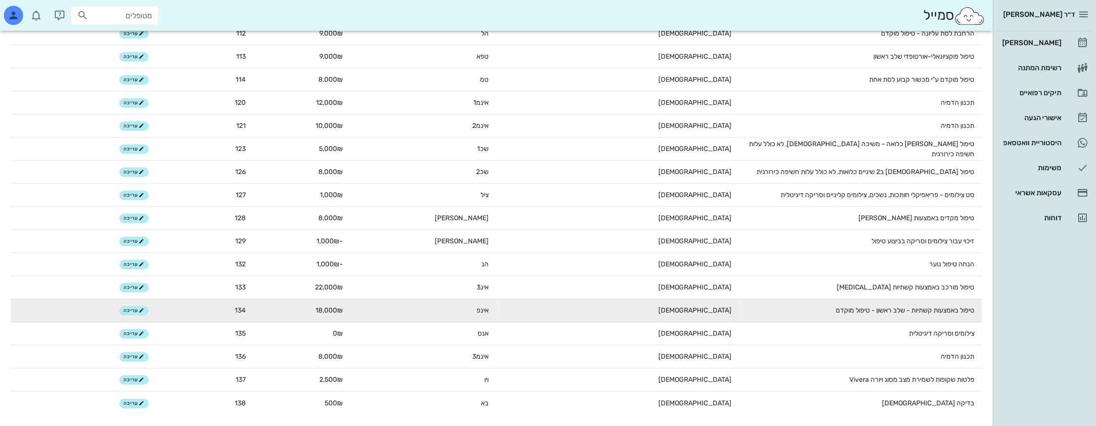
click at [569, 311] on td "[DEMOGRAPHIC_DATA]" at bounding box center [617, 310] width 243 height 23
click at [856, 312] on td "טיפול באמצעות קשתיות - שלב ראשון - טיפול מוקדם" at bounding box center [860, 310] width 243 height 23
click at [137, 310] on span "עריכה" at bounding box center [134, 311] width 21 height 6
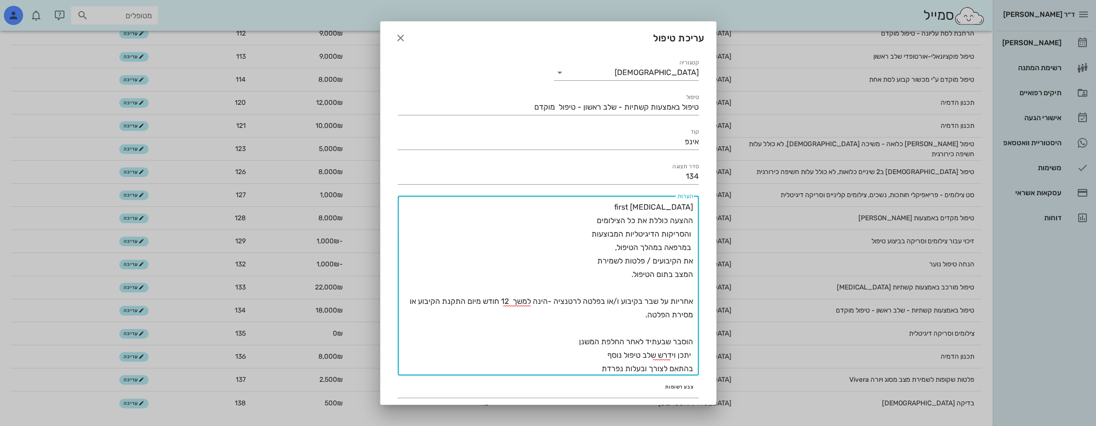
click at [621, 212] on textarea "[MEDICAL_DATA] first ההצעה כוללת את כל הצילומים והסריקות הדיגיטליות המבוצעות במ…" at bounding box center [545, 288] width 295 height 175
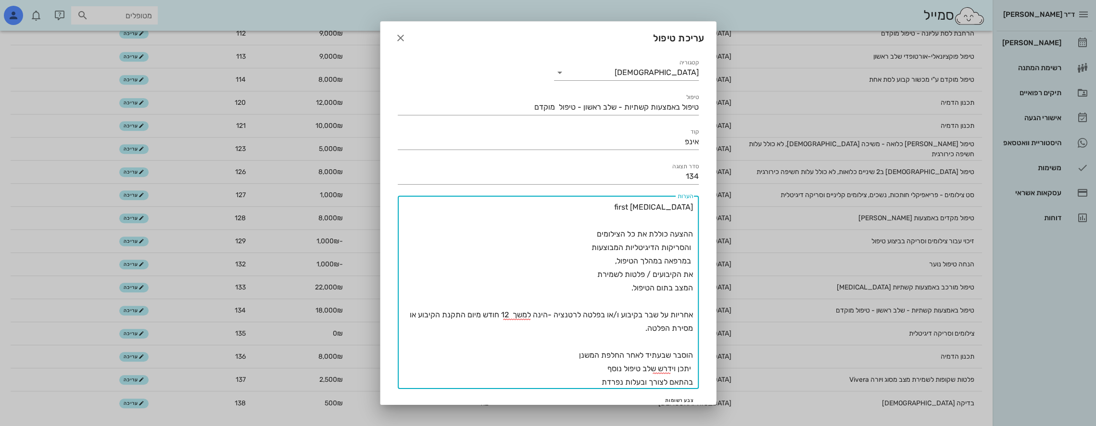
paste textarea "טיפול מוקדם - ב2 הלסתות באמצעות קשתיות שקופות"
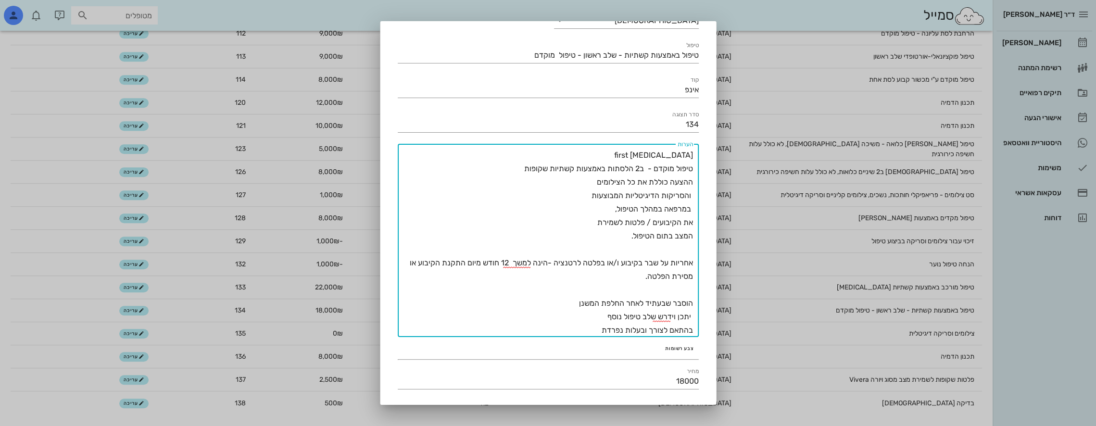
scroll to position [111, 0]
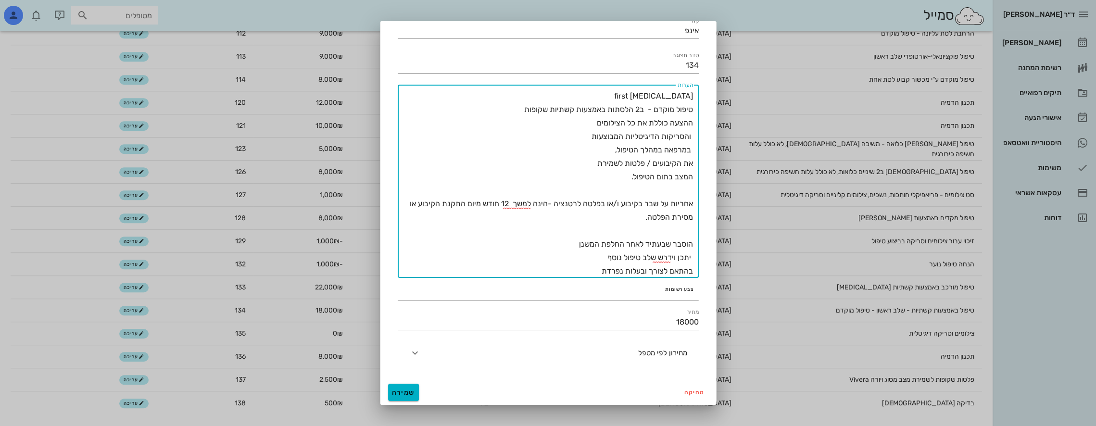
type textarea "[MEDICAL_DATA] first טיפול מוקדם - ב2 הלסתות באמצעות קשתיות שקופות ההצעה כוללת …"
click at [410, 391] on span "שמירה" at bounding box center [403, 393] width 23 height 8
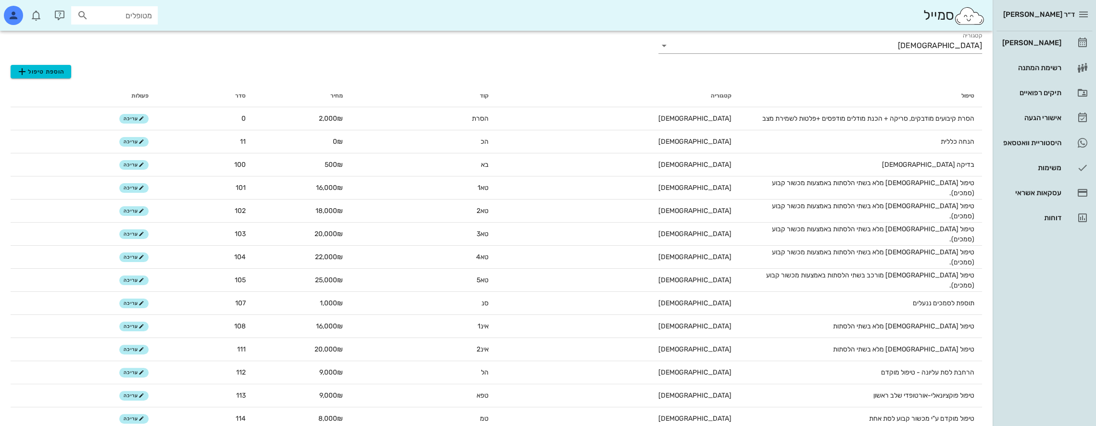
scroll to position [48, 0]
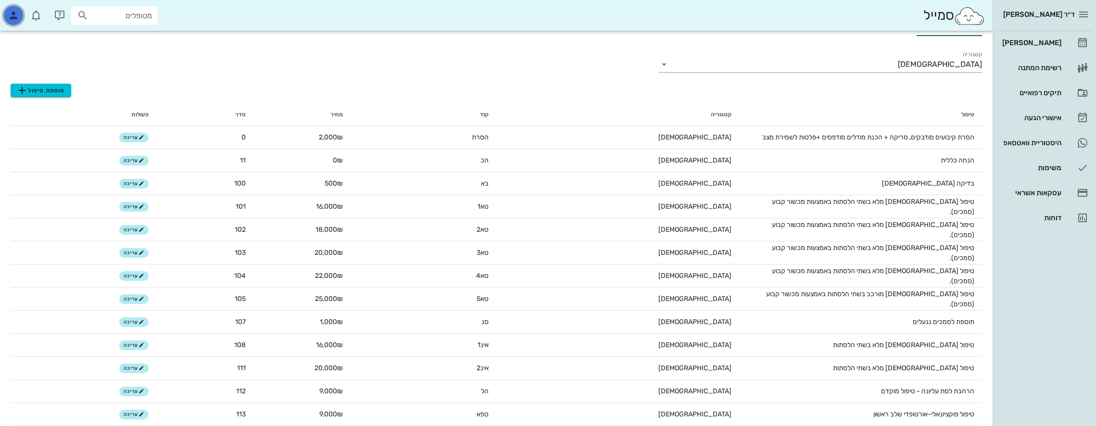
click at [19, 16] on div "button" at bounding box center [13, 15] width 19 height 19
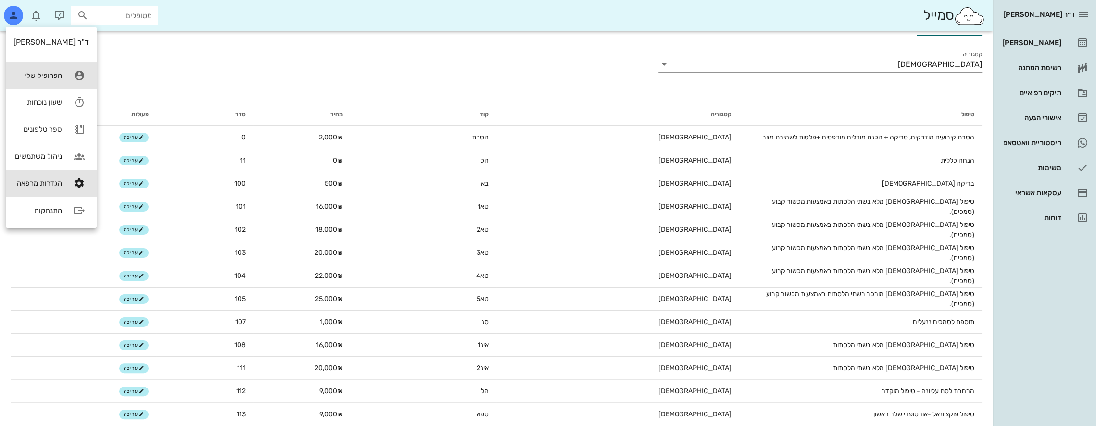
click at [35, 72] on div "הפרופיל שלי" at bounding box center [37, 75] width 49 height 9
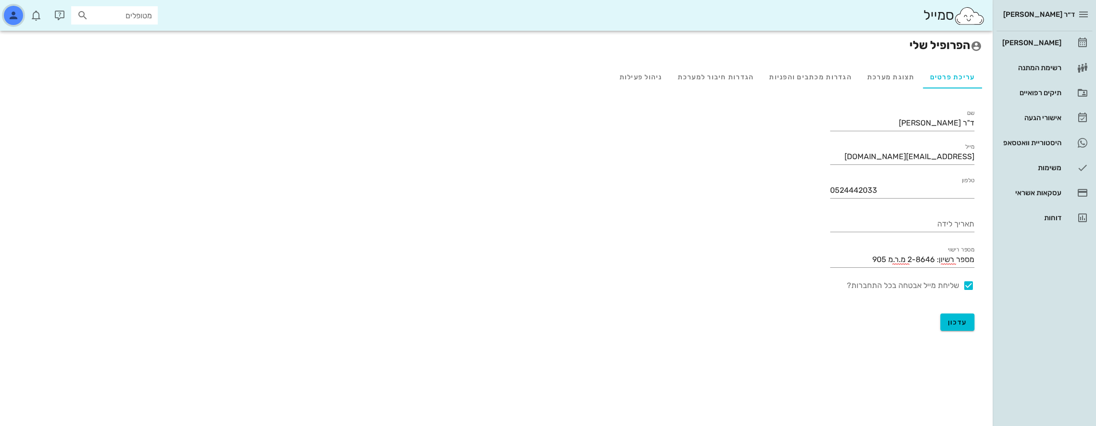
click at [5, 13] on div "button" at bounding box center [13, 15] width 19 height 19
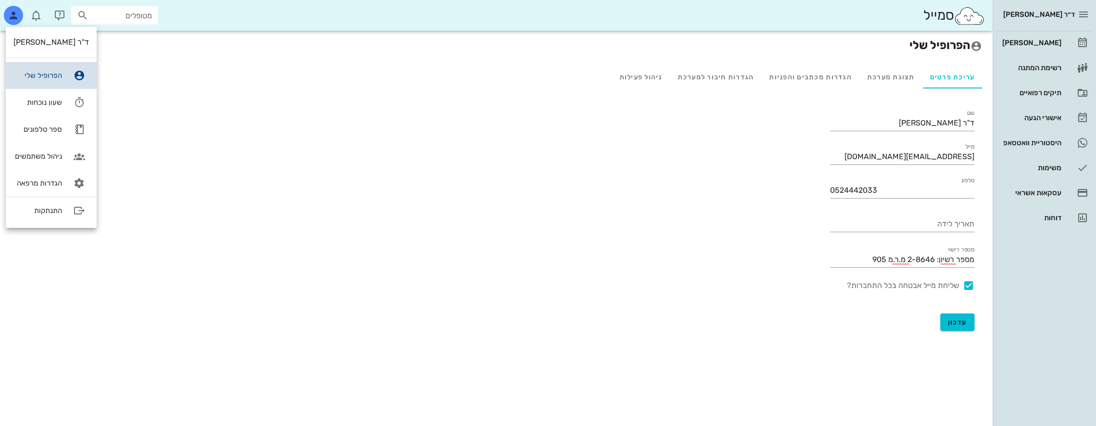
click at [50, 76] on div "הפרופיל שלי" at bounding box center [37, 75] width 49 height 9
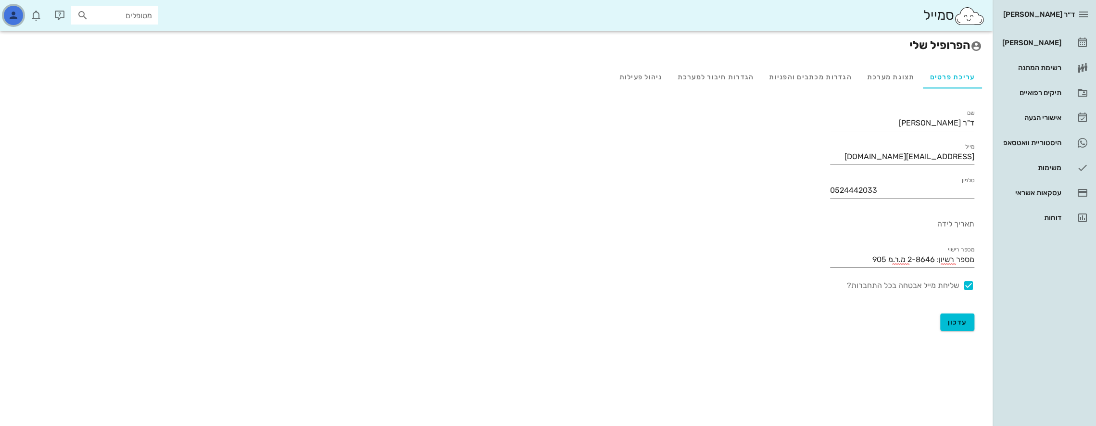
click at [17, 19] on icon "button" at bounding box center [14, 16] width 12 height 12
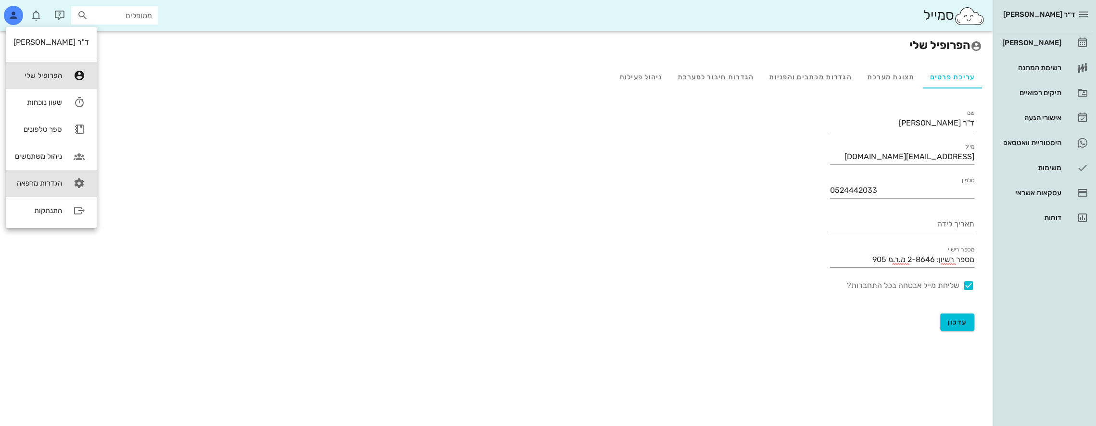
click at [49, 181] on div "הגדרות מרפאה" at bounding box center [37, 183] width 49 height 9
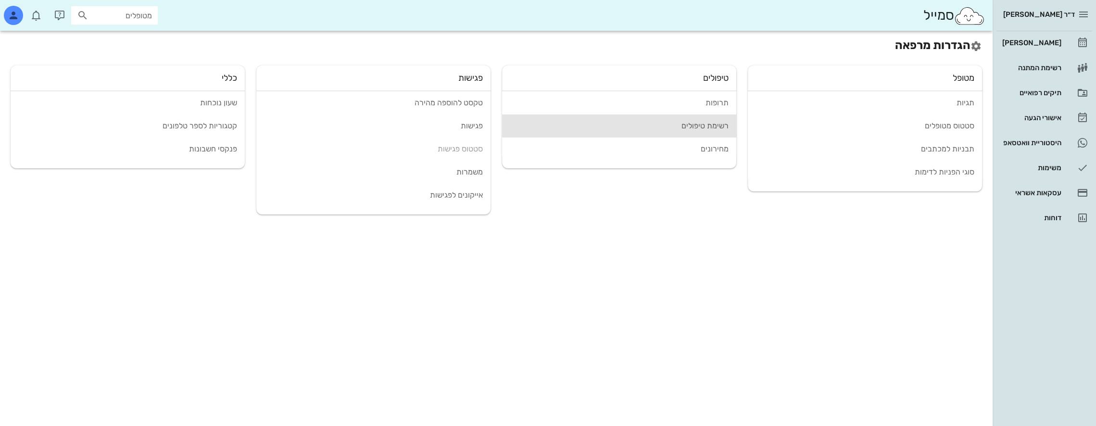
click at [687, 123] on div "רשימת טיפולים" at bounding box center [619, 125] width 219 height 9
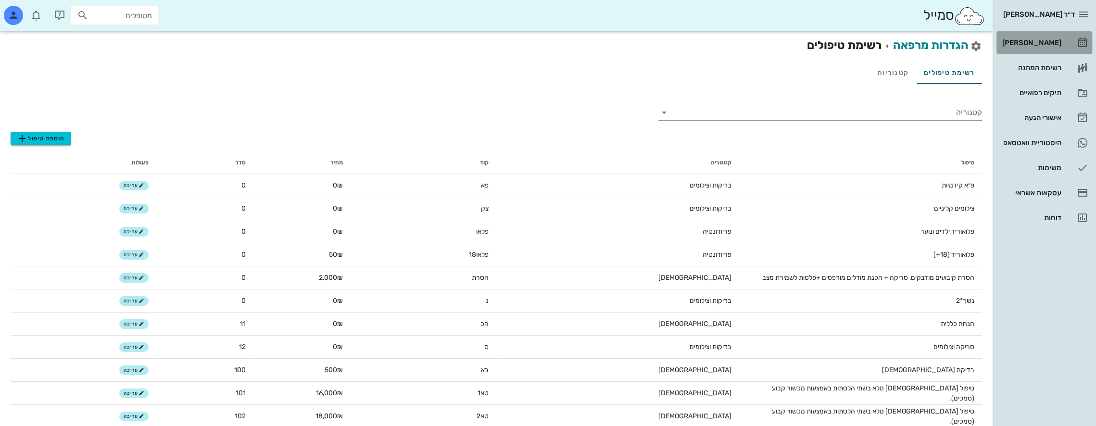
click at [1045, 39] on div "[PERSON_NAME]" at bounding box center [1030, 43] width 61 height 8
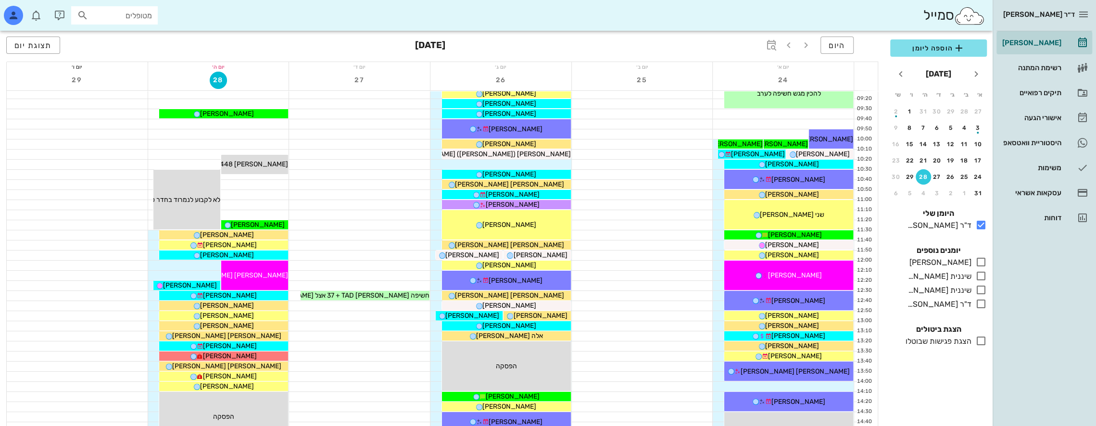
scroll to position [96, 0]
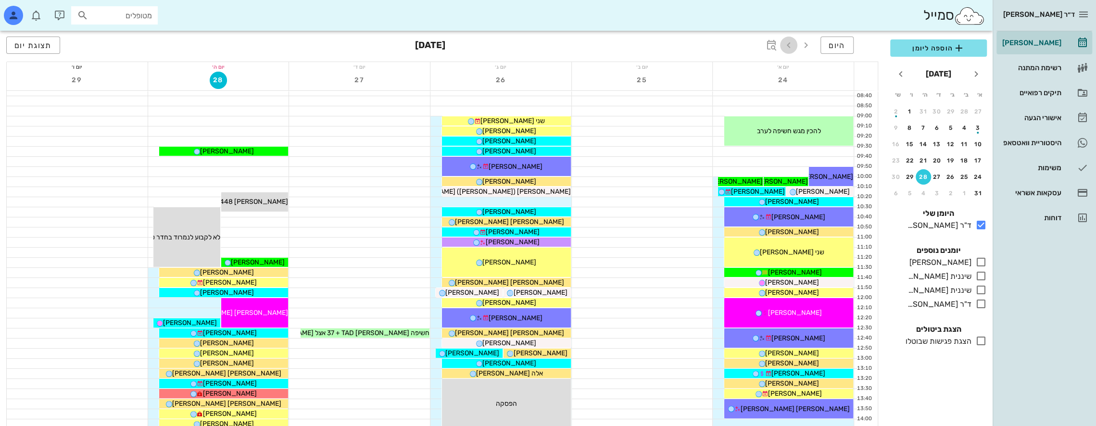
click at [790, 45] on icon "button" at bounding box center [789, 45] width 12 height 12
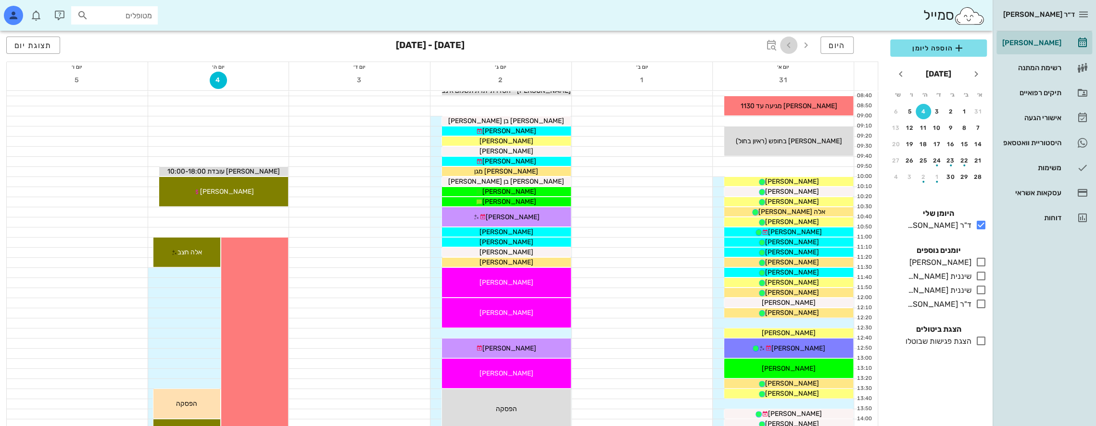
click at [790, 45] on icon "button" at bounding box center [789, 45] width 12 height 12
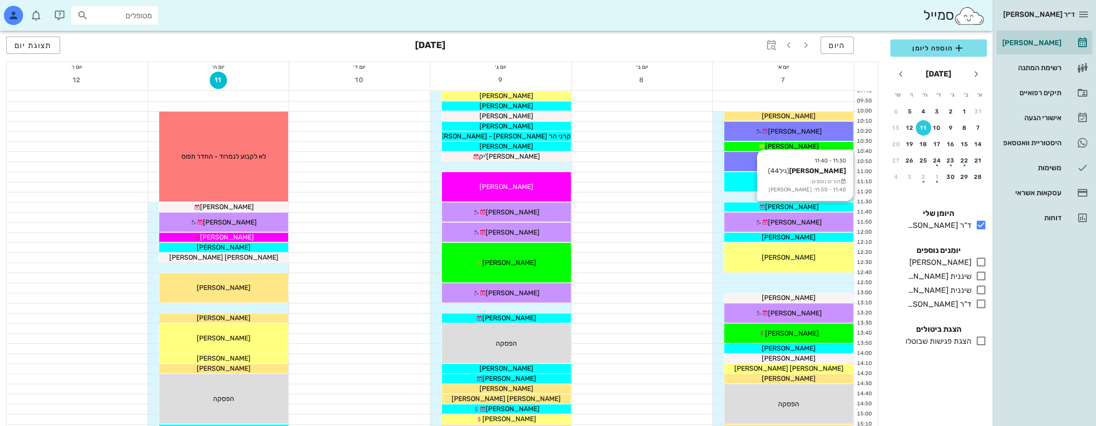
scroll to position [192, 0]
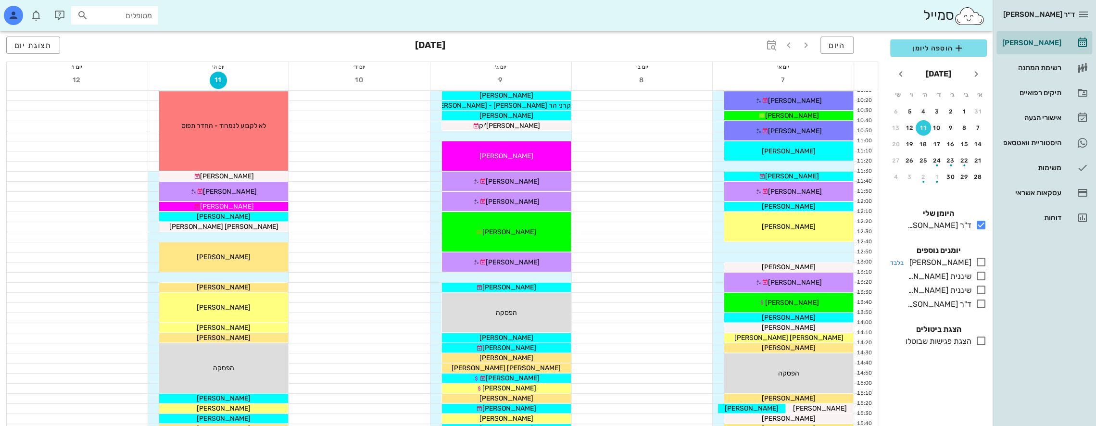
click at [980, 258] on icon at bounding box center [981, 262] width 12 height 12
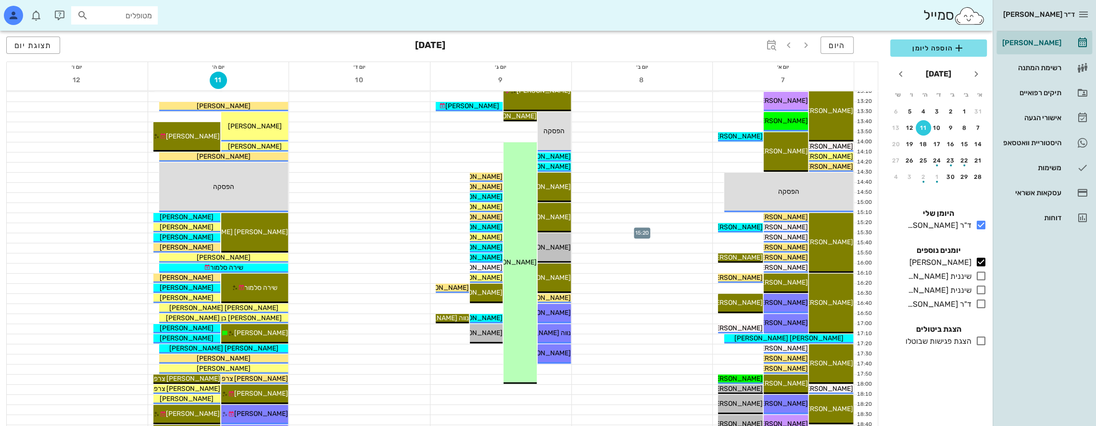
scroll to position [385, 0]
